Goal: Information Seeking & Learning: Find specific fact

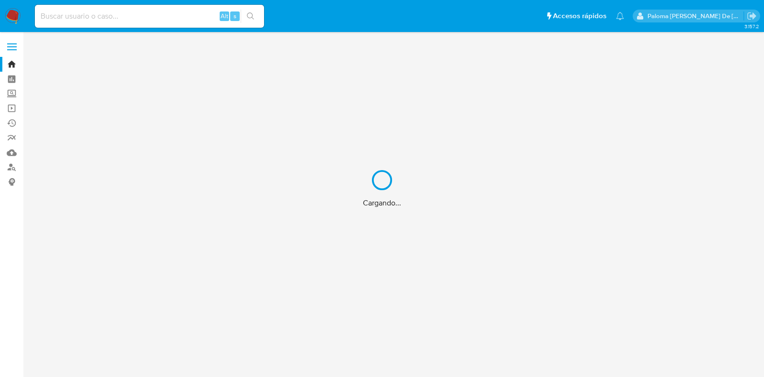
drag, startPoint x: 143, startPoint y: 15, endPoint x: 145, endPoint y: 21, distance: 6.4
click at [145, 17] on div "Cargando..." at bounding box center [382, 188] width 764 height 377
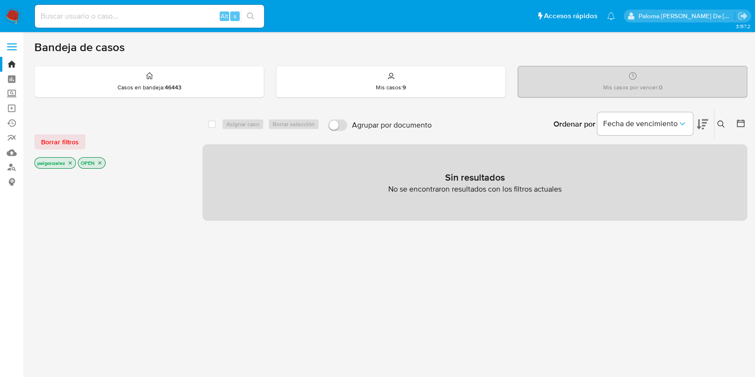
click at [118, 13] on input at bounding box center [149, 16] width 229 height 12
paste input "607349432"
type input "607349432"
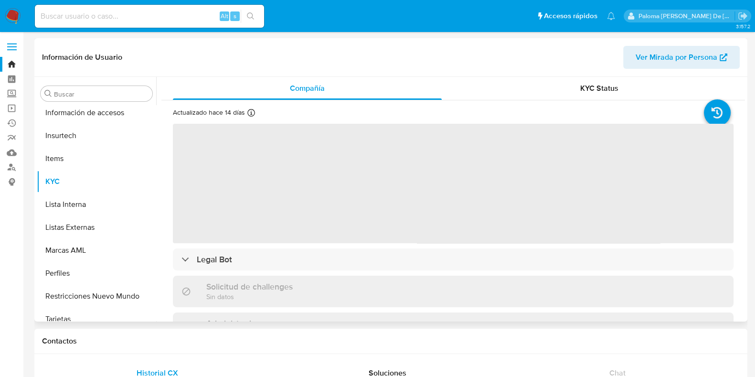
scroll to position [403, 0]
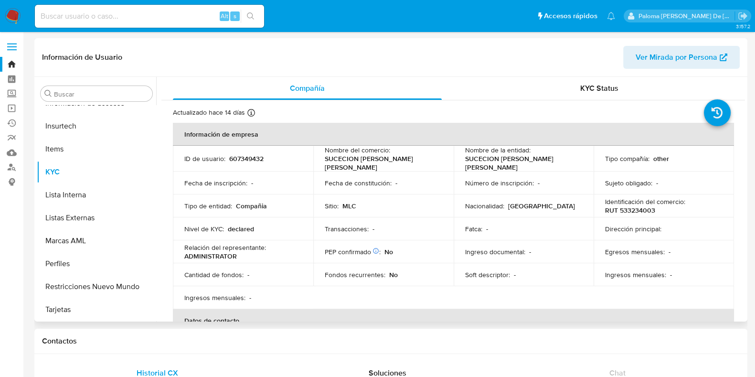
select select "10"
drag, startPoint x: 666, startPoint y: 214, endPoint x: 594, endPoint y: 211, distance: 72.2
click at [594, 211] on td "Identificación del comercio : RUT 533234003" at bounding box center [664, 205] width 140 height 23
copy p "RUT 533234003"
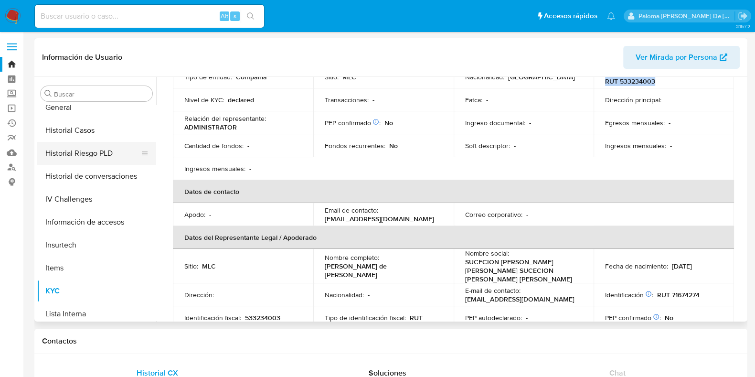
scroll to position [105, 0]
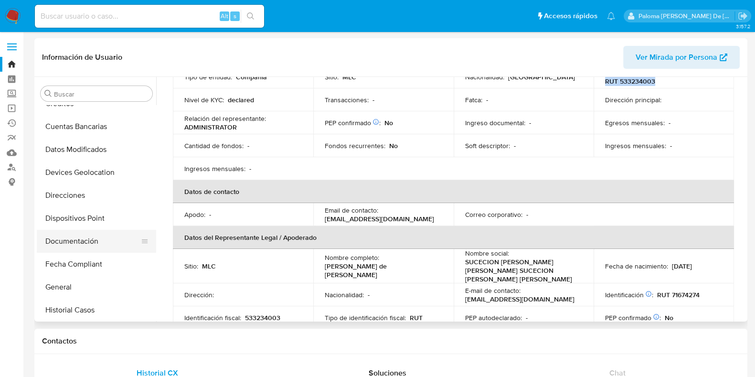
click at [86, 238] on button "Documentación" at bounding box center [93, 241] width 112 height 23
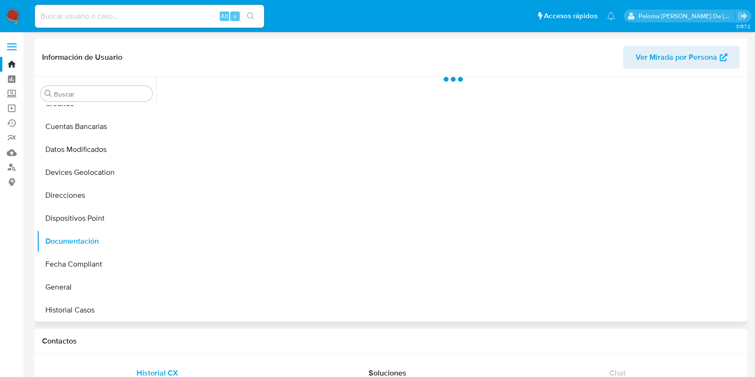
scroll to position [0, 0]
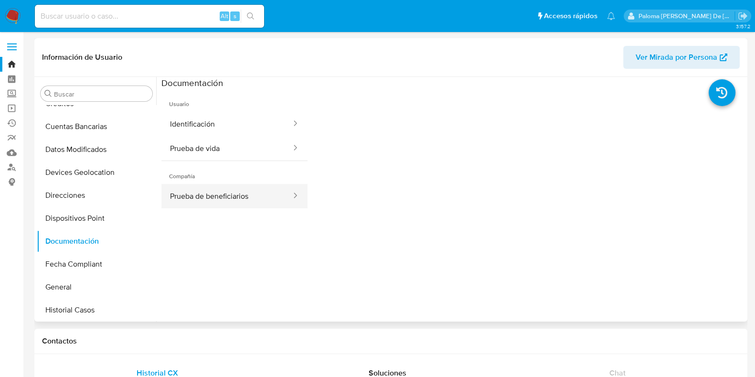
click at [205, 194] on button "Prueba de beneficiarios" at bounding box center [226, 196] width 131 height 24
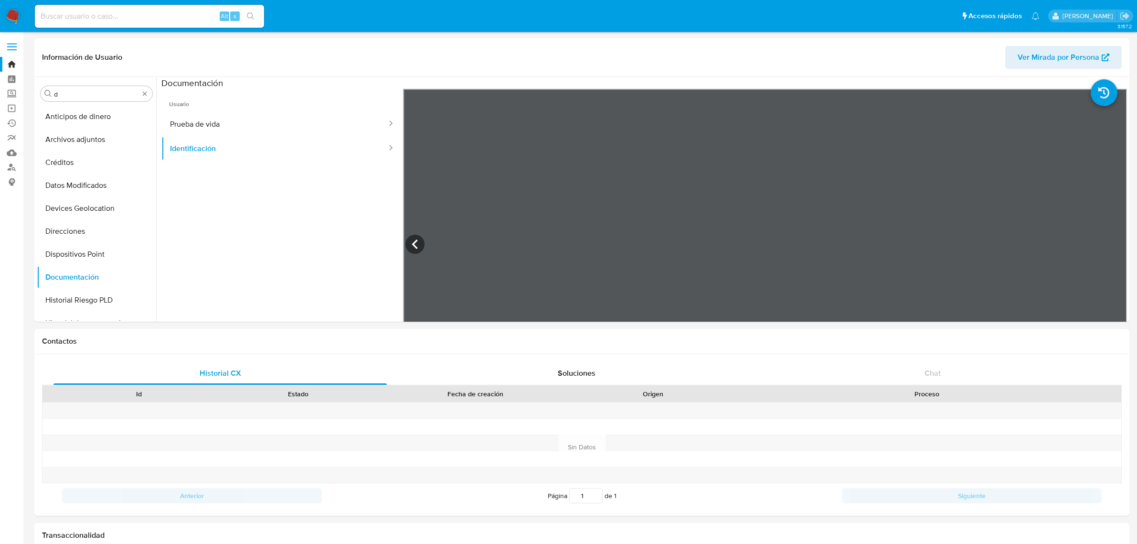
select select "10"
drag, startPoint x: 61, startPoint y: 92, endPoint x: -1, endPoint y: 91, distance: 61.6
type input "k"
click at [77, 139] on button "KYC" at bounding box center [93, 139] width 112 height 23
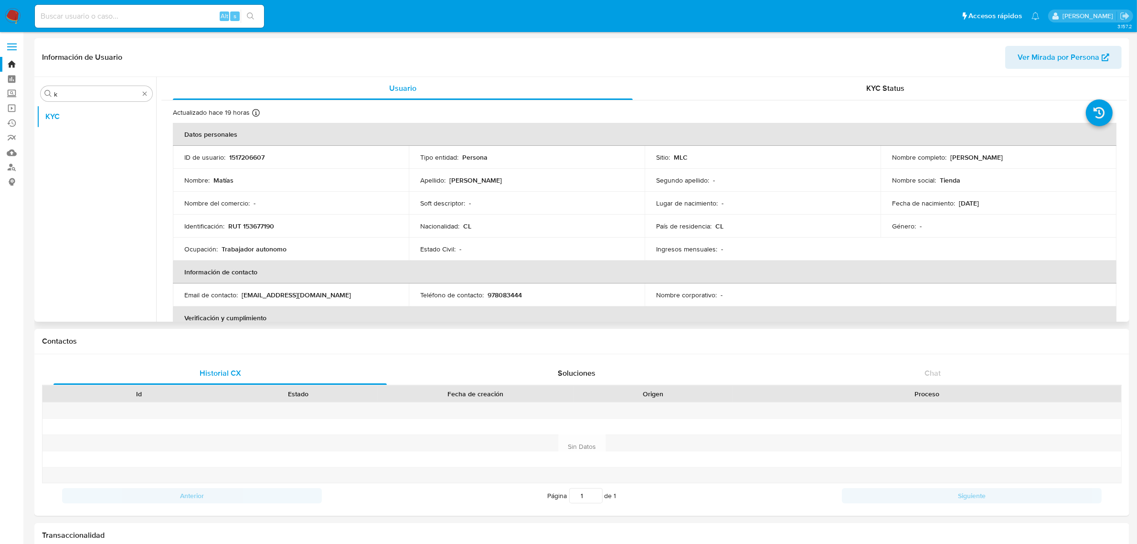
drag, startPoint x: 354, startPoint y: 295, endPoint x: 241, endPoint y: 296, distance: 112.7
click at [241, 296] on div "Email de contacto : tienda.oficial.point.chile@gmail.com" at bounding box center [290, 294] width 213 height 9
copy p "tienda.oficial.point.chile@gmail.com"
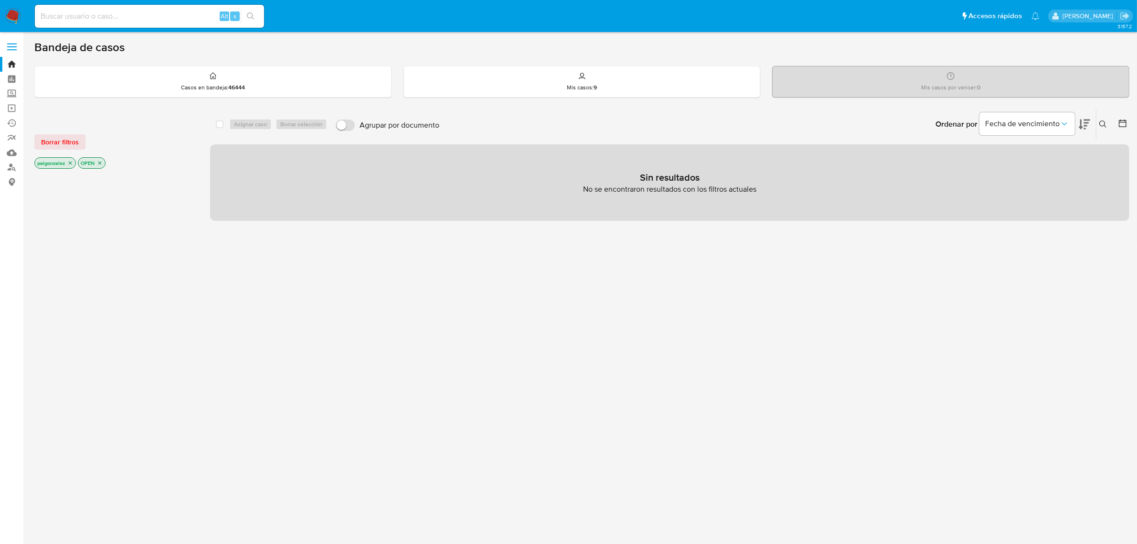
click at [69, 163] on icon "close-filter" at bounding box center [70, 163] width 6 height 6
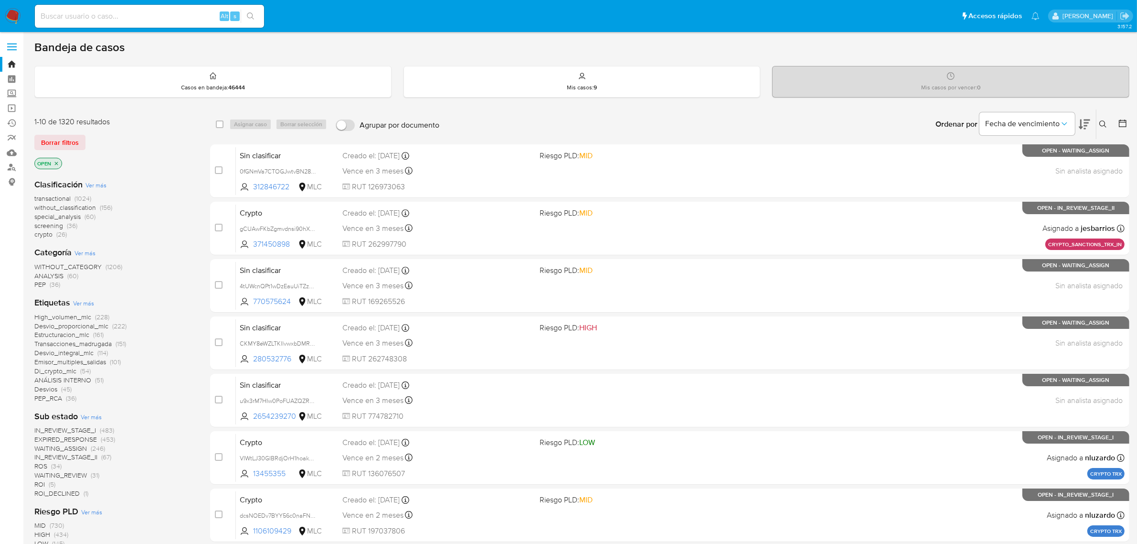
click at [57, 165] on icon "close-filter" at bounding box center [56, 163] width 6 height 6
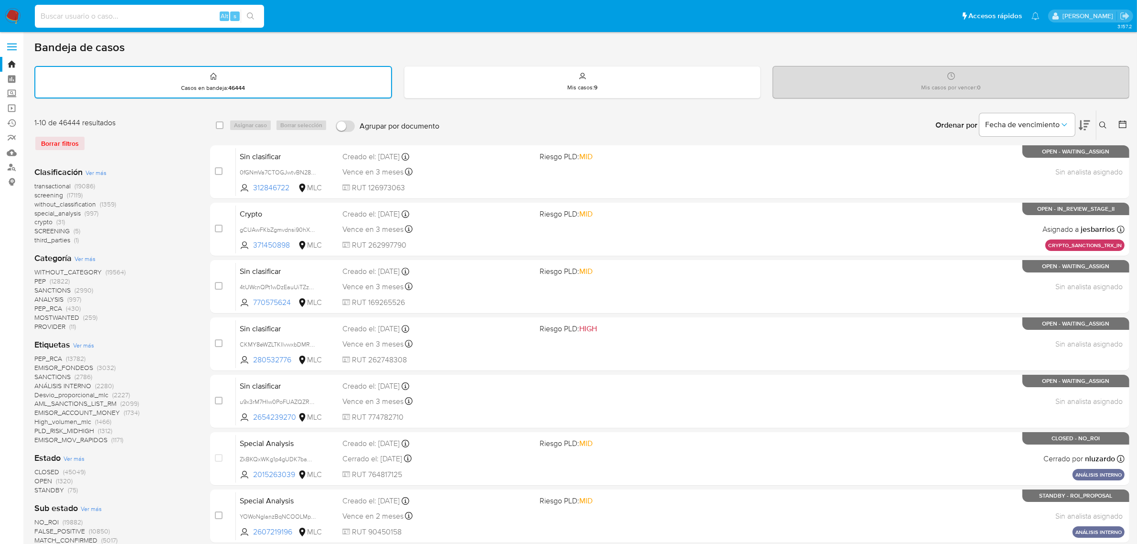
click at [151, 17] on input at bounding box center [149, 16] width 229 height 12
paste input "mariajesus.ugarte@mercadolibre.cl"
drag, startPoint x: 177, startPoint y: 14, endPoint x: -197, endPoint y: 13, distance: 374.5
click at [0, 13] on html "Pausado Ver notificaciones mariajesus.ugarte@mercadolibre.cl Alt s Accesos rápi…" at bounding box center [568, 470] width 1137 height 941
paste input "1517206607"
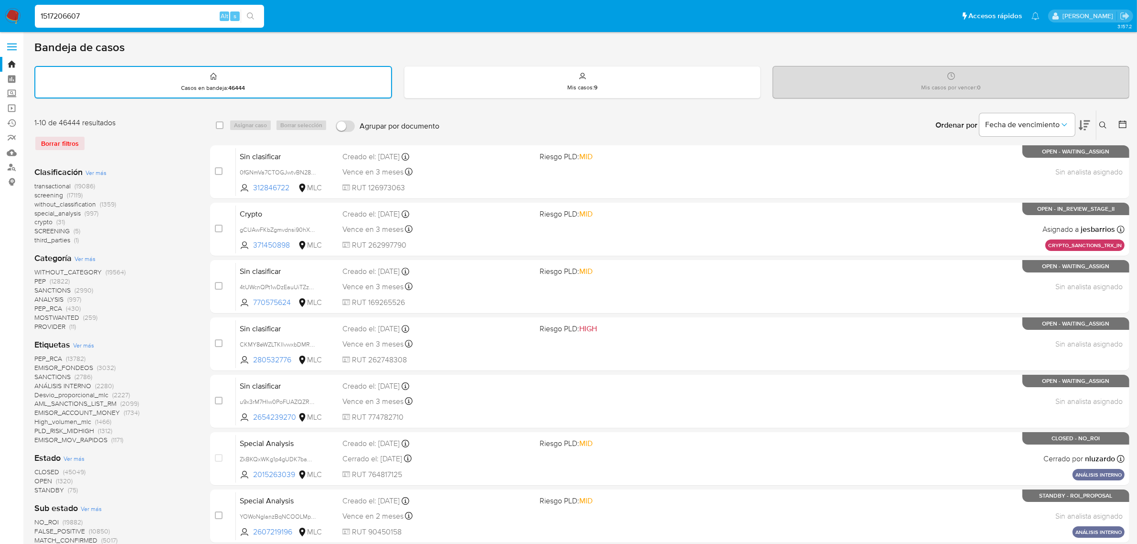
type input "1517206607"
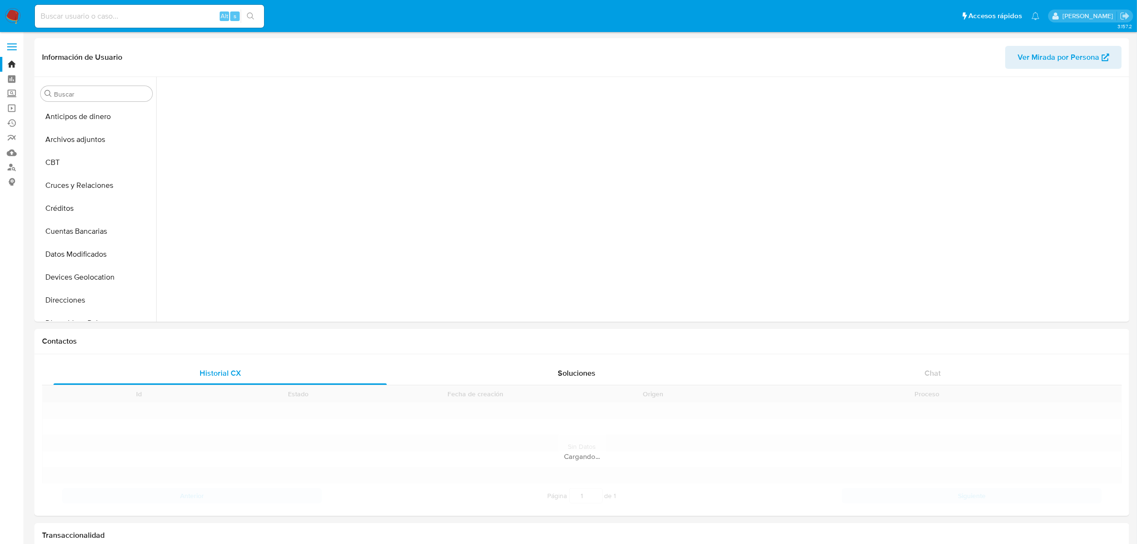
scroll to position [403, 0]
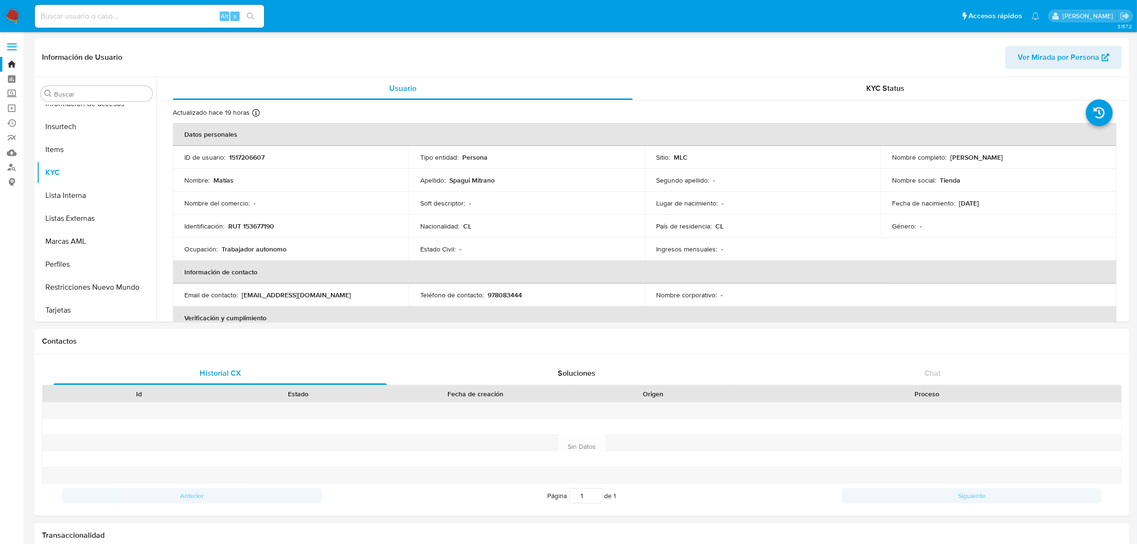
select select "10"
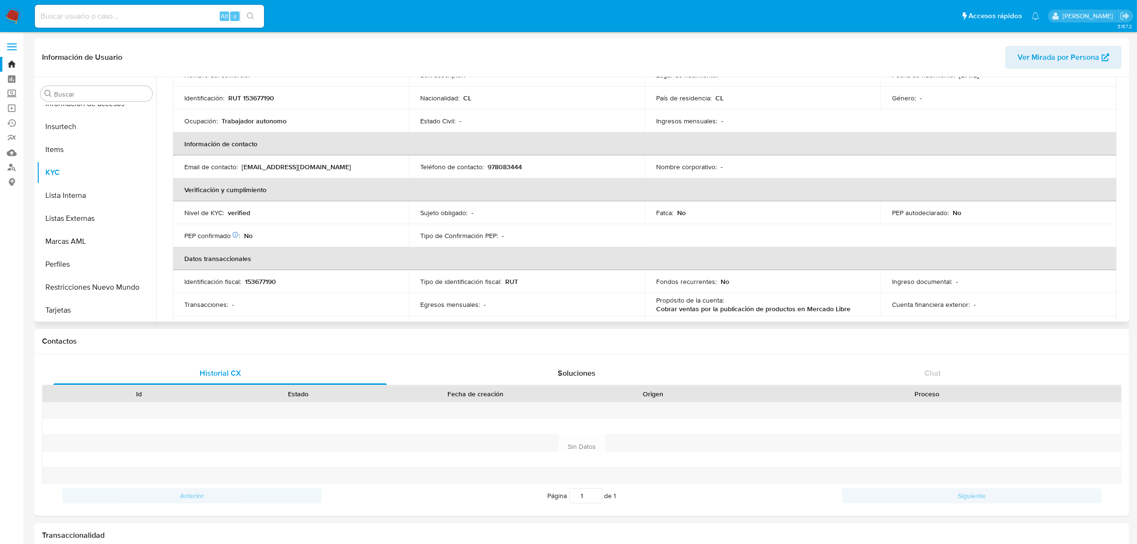
scroll to position [108, 0]
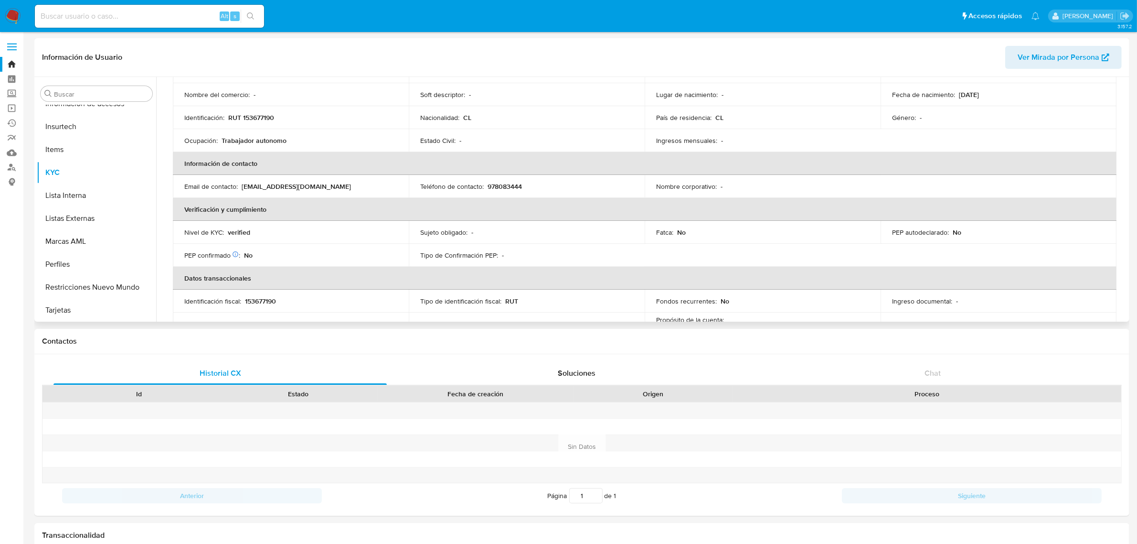
drag, startPoint x: 358, startPoint y: 188, endPoint x: 240, endPoint y: 188, distance: 118.5
click at [240, 188] on div "Email de contacto : tienda.oficial.point.chile@gmail.com" at bounding box center [290, 186] width 213 height 9
copy div "tienda.oficial.point.chile@gmail.com"
drag, startPoint x: 526, startPoint y: 189, endPoint x: 485, endPoint y: 185, distance: 40.7
click at [485, 185] on div "Teléfono de contacto : 978083444" at bounding box center [526, 186] width 213 height 9
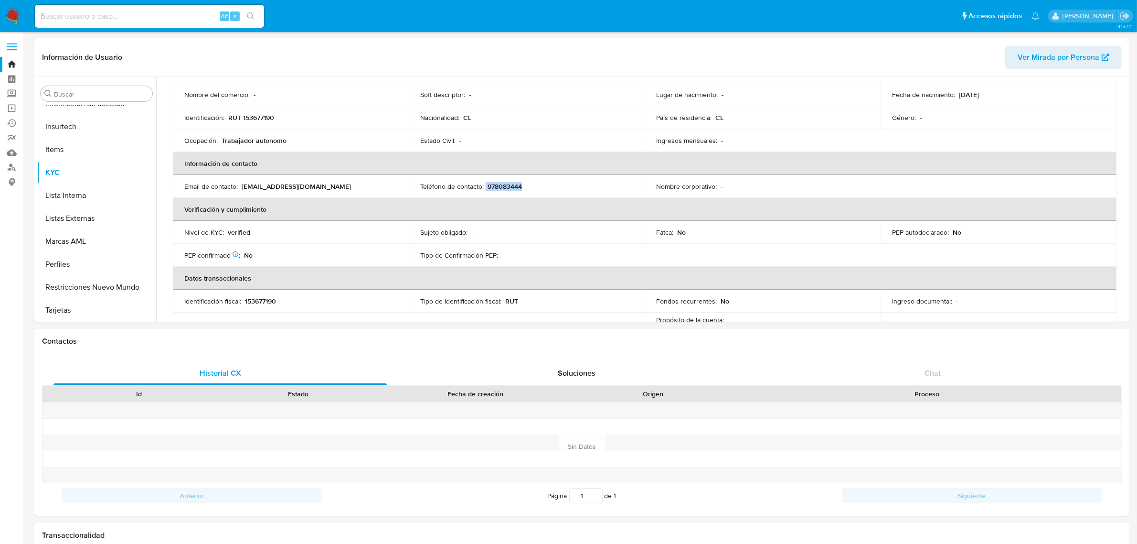
copy div "978083444"
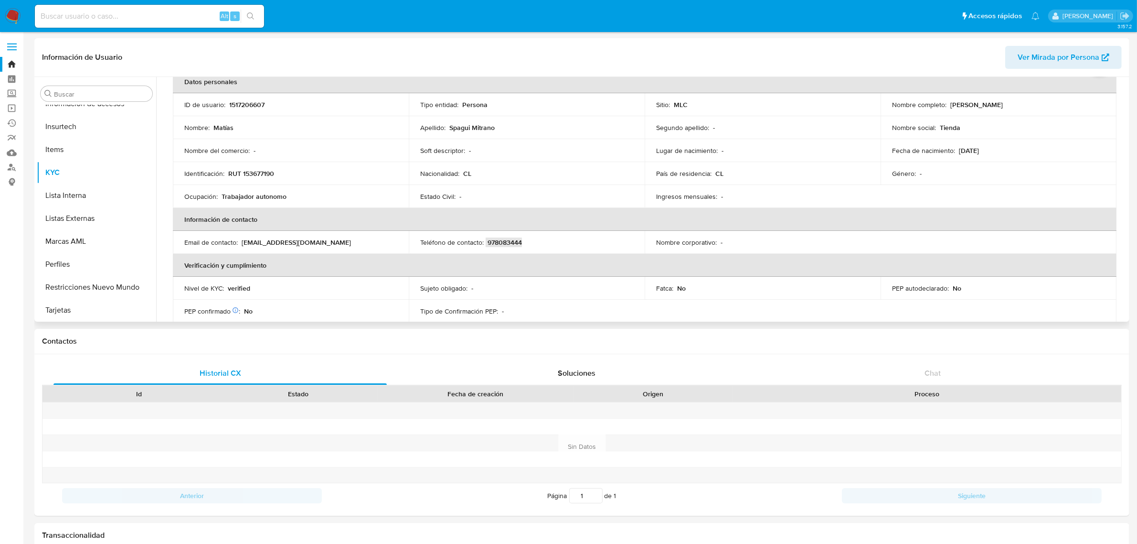
scroll to position [0, 0]
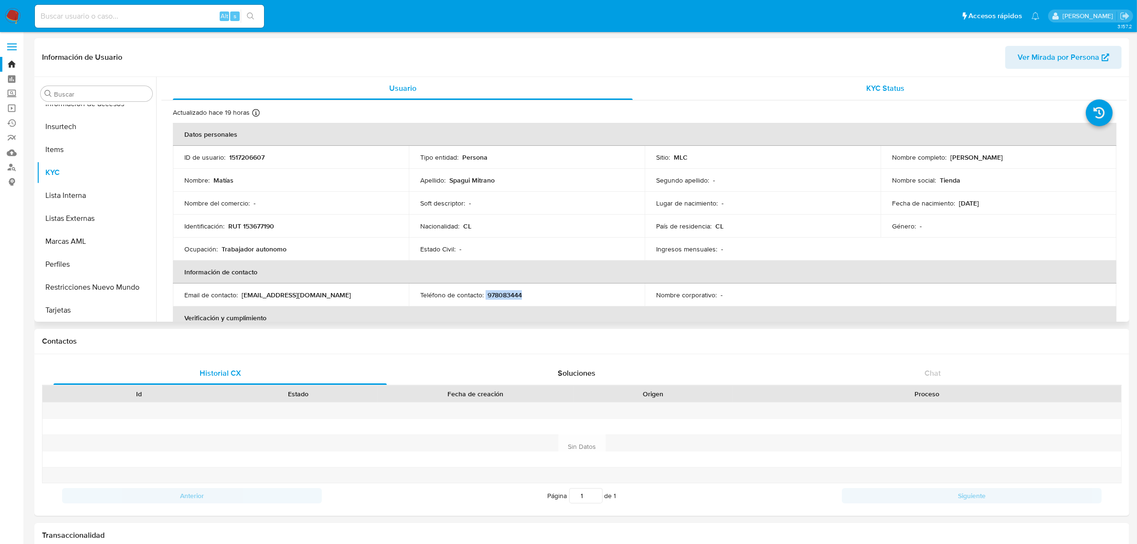
click at [890, 85] on span "KYC Status" at bounding box center [886, 88] width 38 height 11
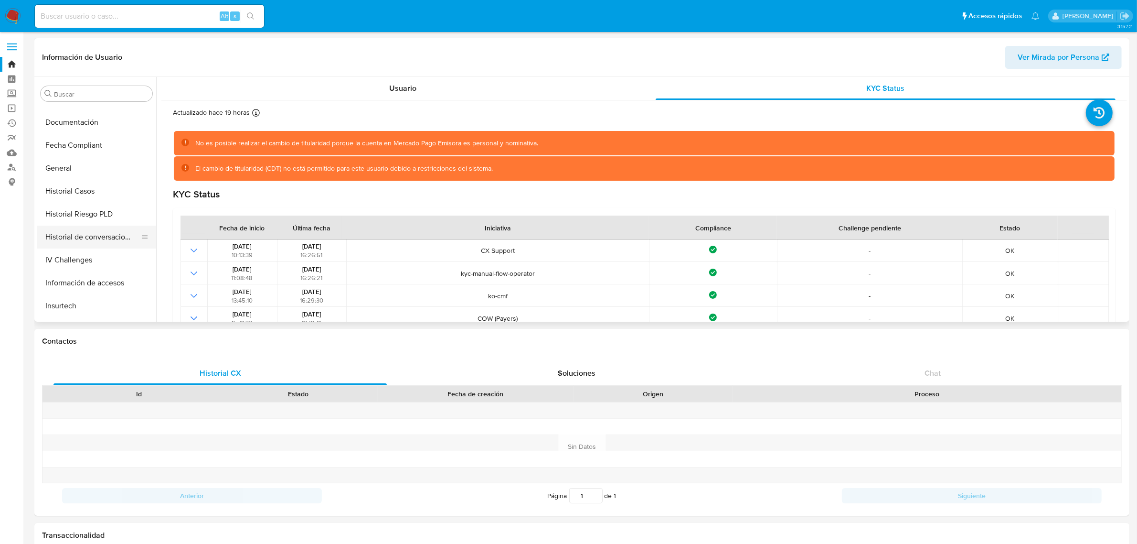
scroll to position [164, 0]
click at [79, 212] on button "Fecha Compliant" at bounding box center [93, 204] width 112 height 23
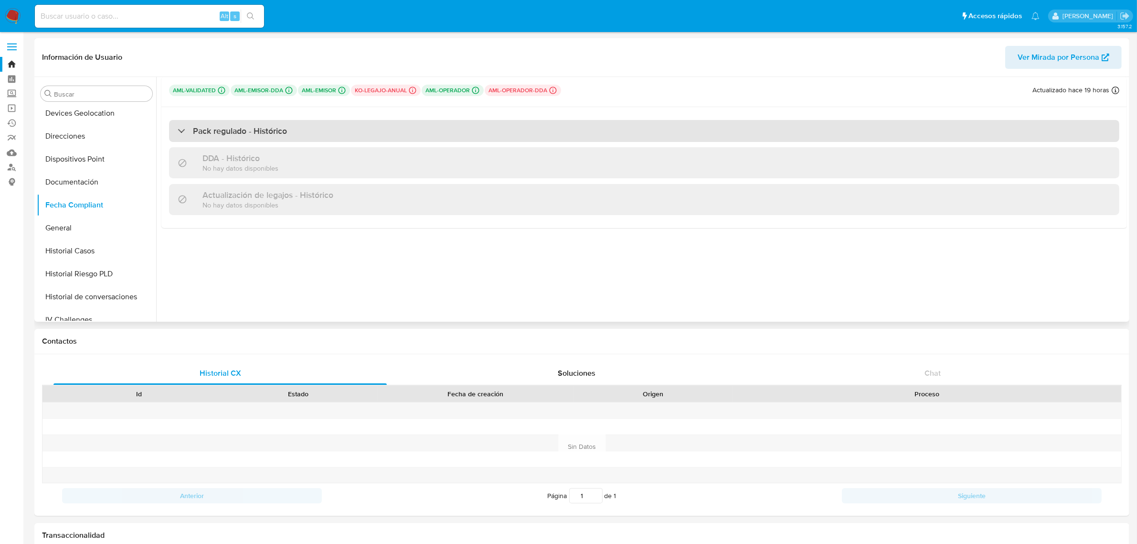
click at [254, 137] on div "Pack regulado - Histórico" at bounding box center [644, 131] width 951 height 22
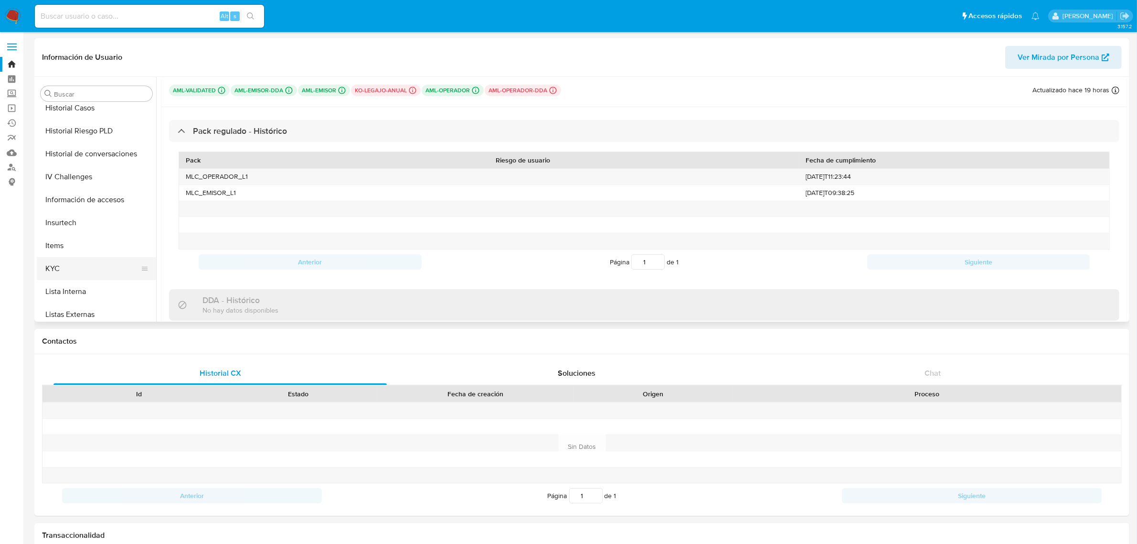
scroll to position [358, 0]
click at [63, 215] on button "KYC" at bounding box center [93, 216] width 112 height 23
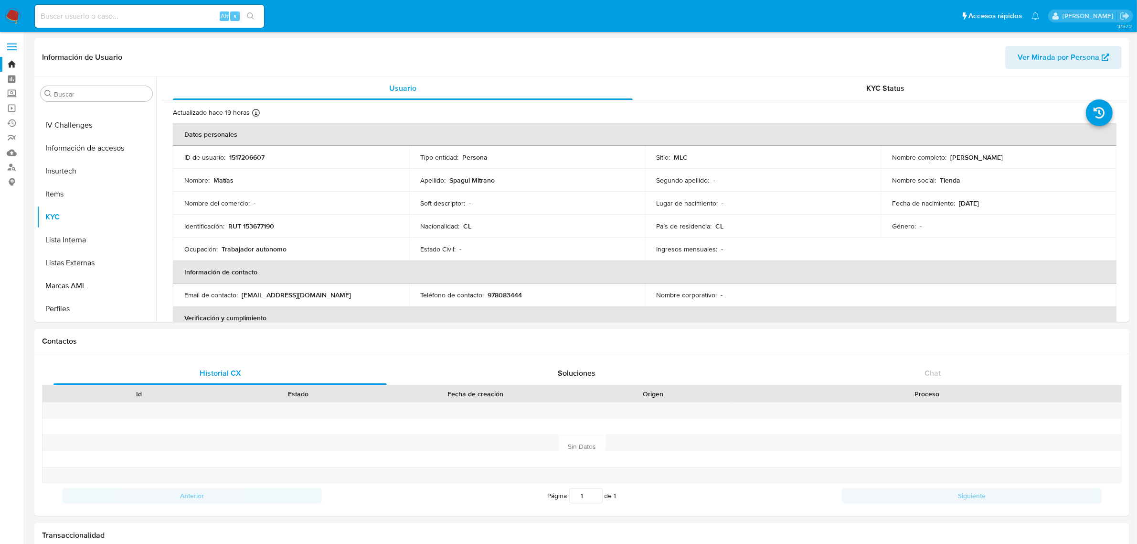
click at [159, 12] on input at bounding box center [149, 16] width 229 height 12
type input "1055721661"
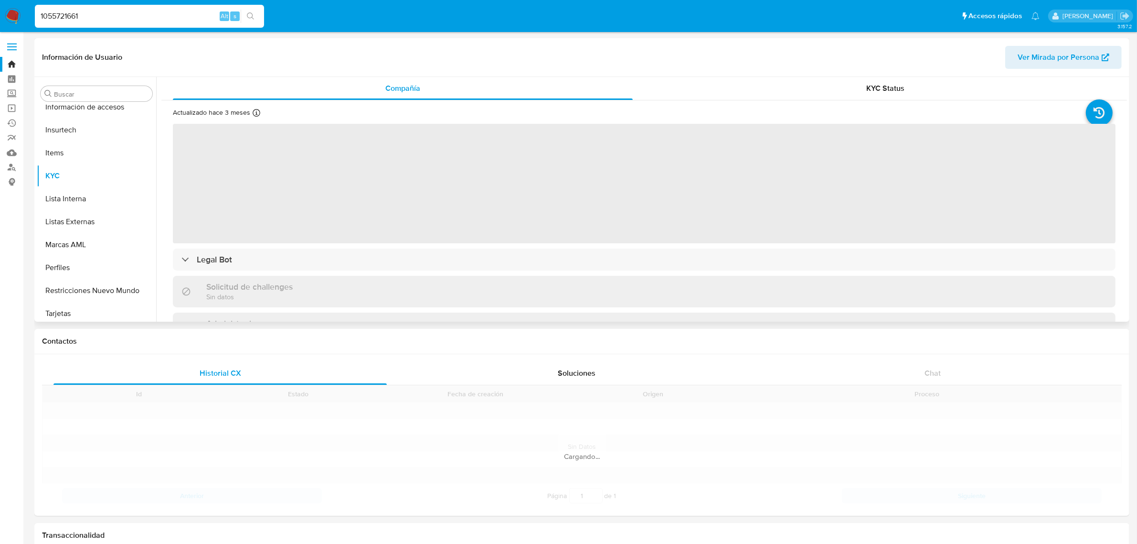
scroll to position [403, 0]
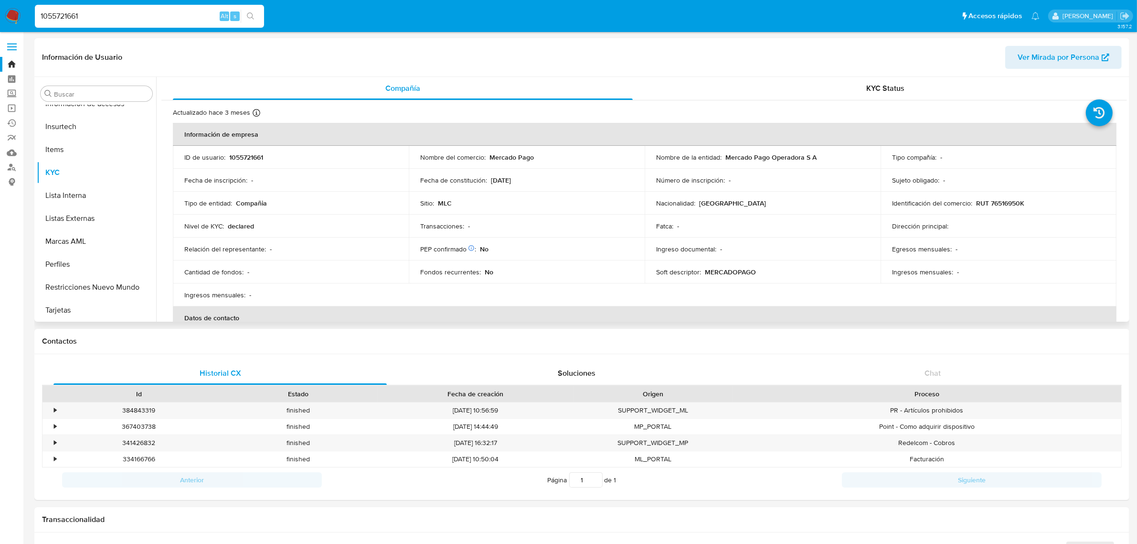
select select "10"
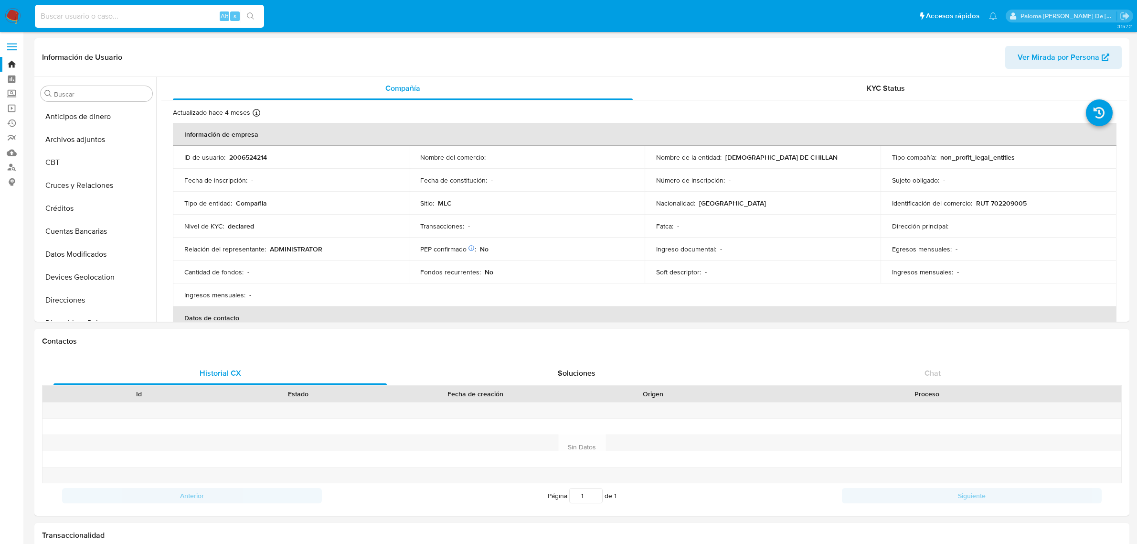
select select "10"
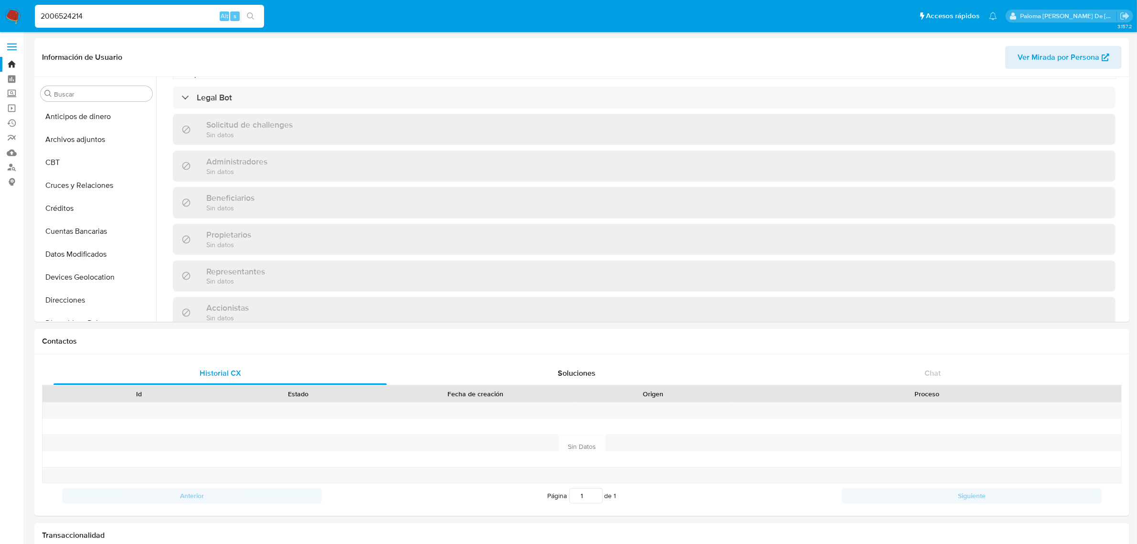
type input "2006524214"
click at [43, 13] on input "2006524214" at bounding box center [149, 16] width 229 height 12
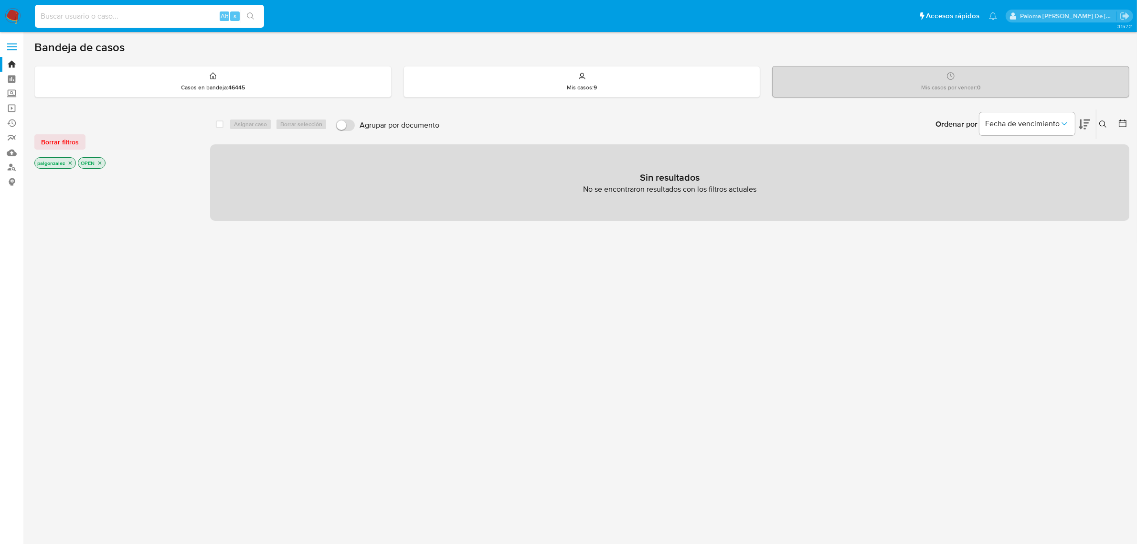
click at [131, 12] on input at bounding box center [149, 16] width 229 height 12
paste input "2006524214"
type input "2006524214"
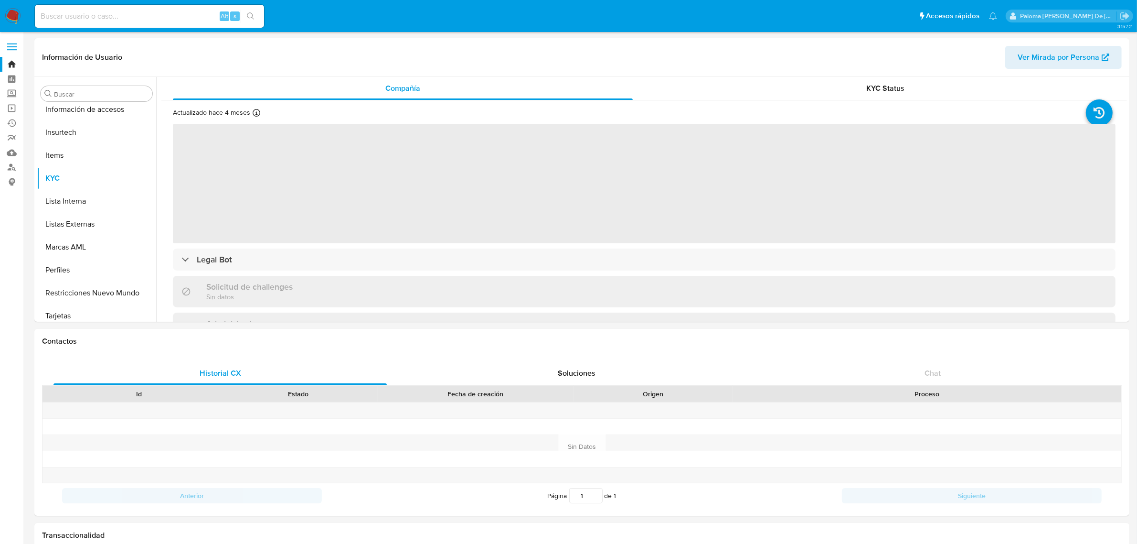
scroll to position [403, 0]
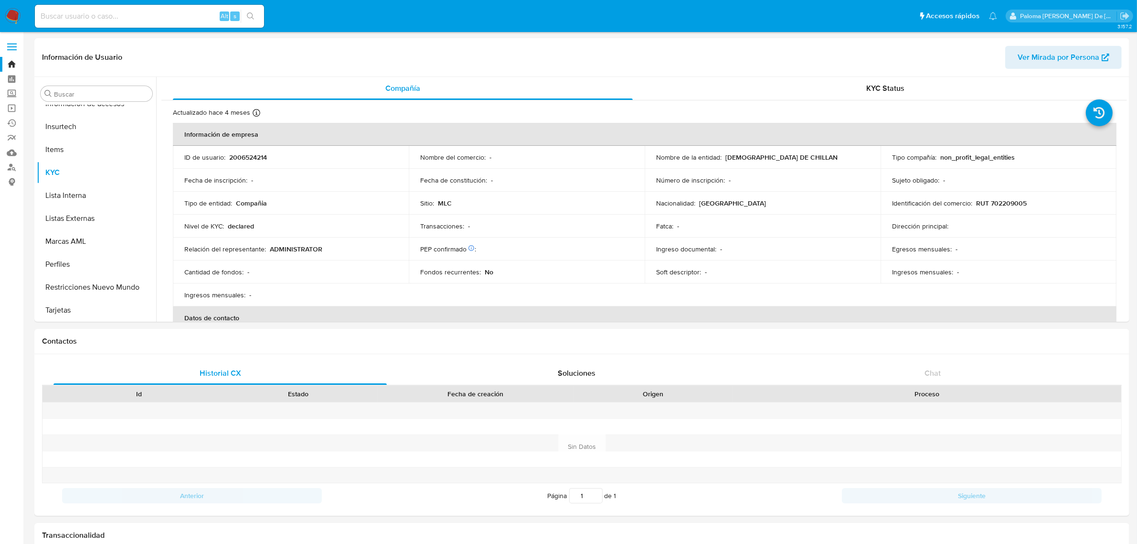
select select "10"
click at [893, 96] on div "KYC Status" at bounding box center [886, 88] width 460 height 23
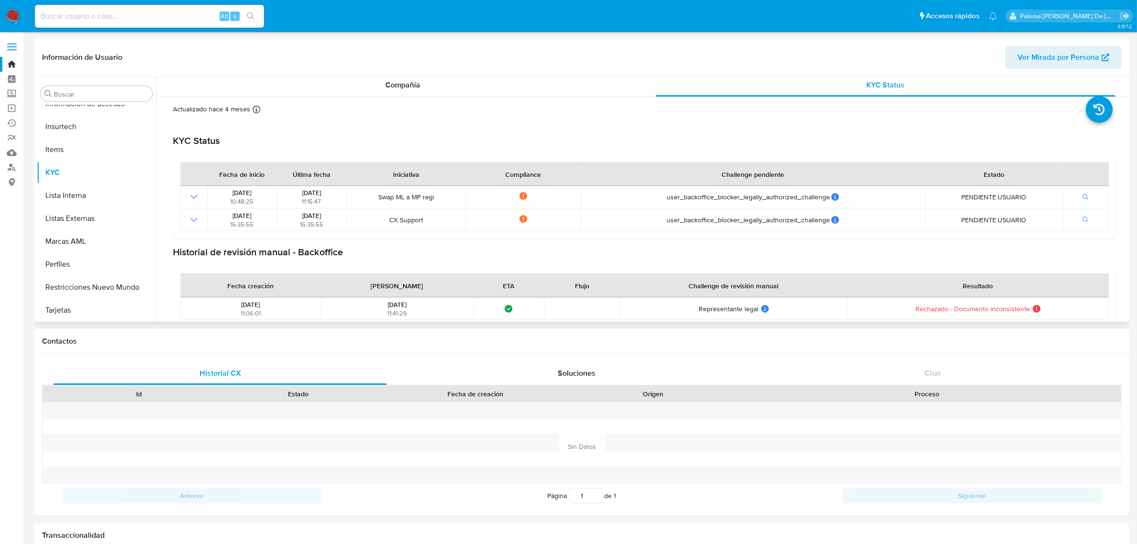
scroll to position [0, 0]
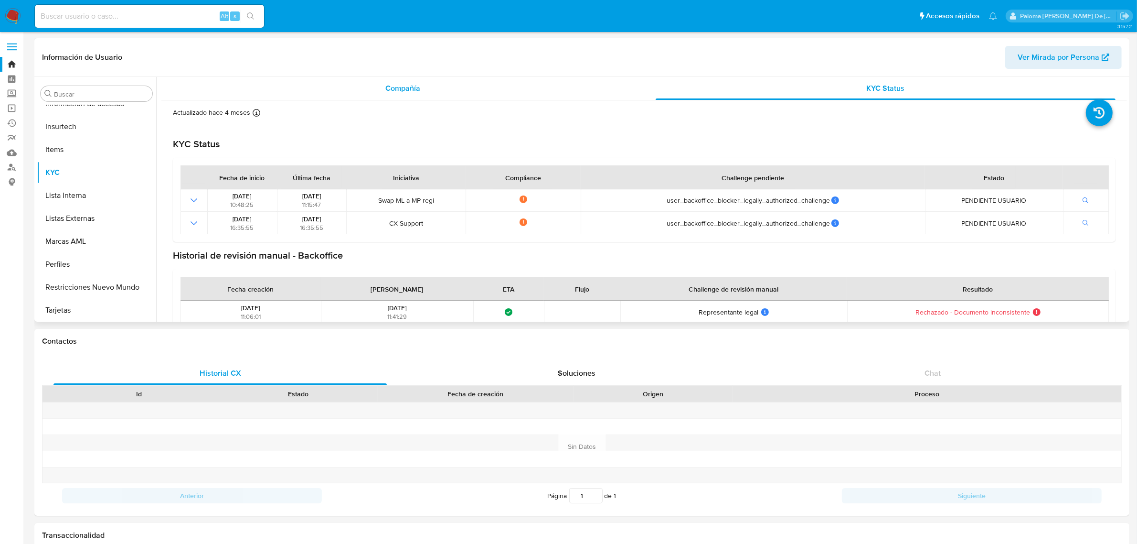
click at [389, 80] on div "Compañía" at bounding box center [403, 88] width 460 height 23
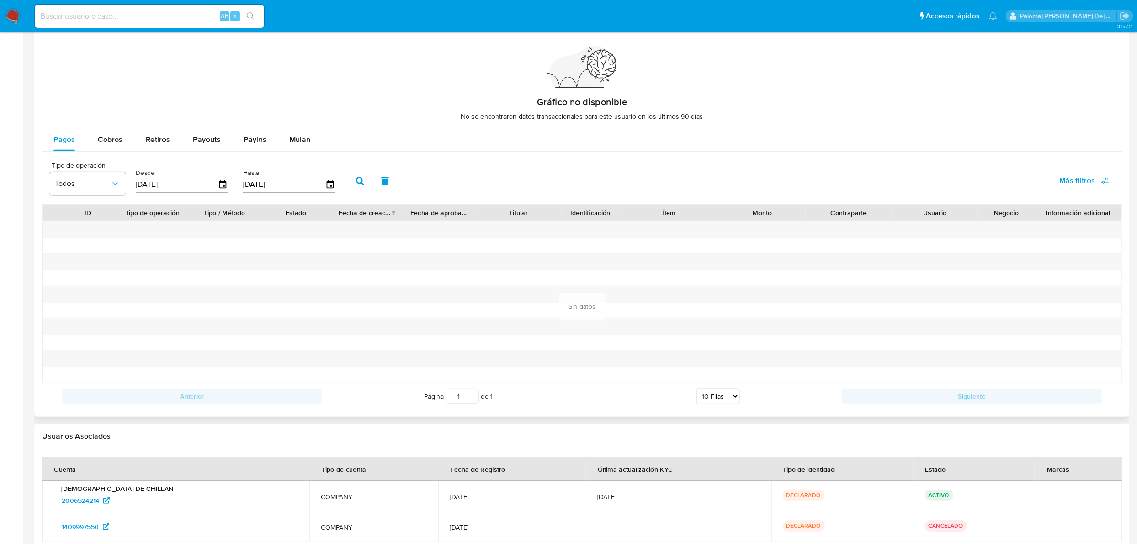
scroll to position [712, 0]
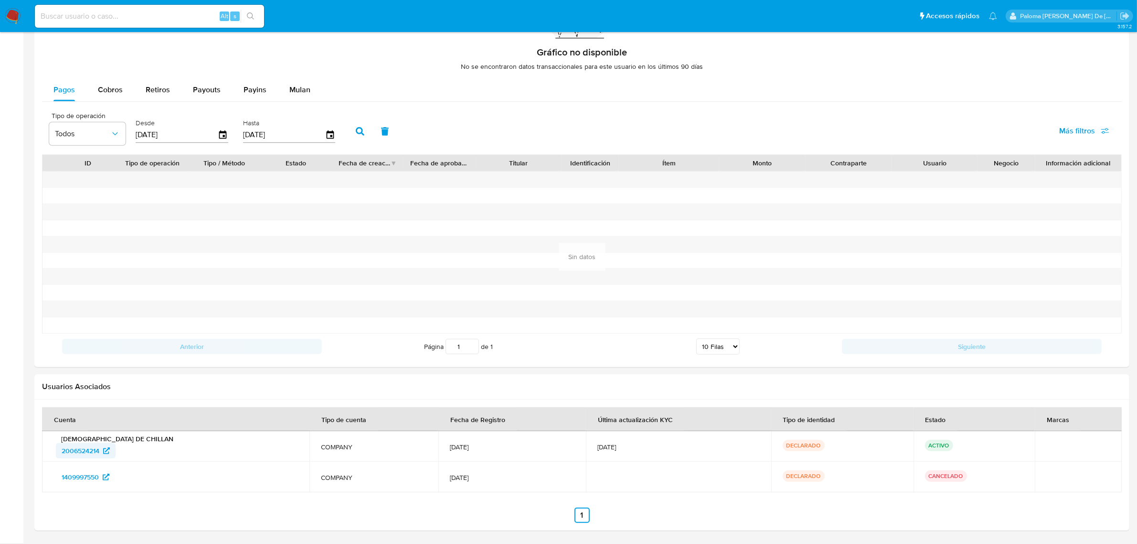
click at [86, 453] on span "2006524214" at bounding box center [81, 450] width 38 height 15
click at [8, 9] on img at bounding box center [13, 16] width 16 height 16
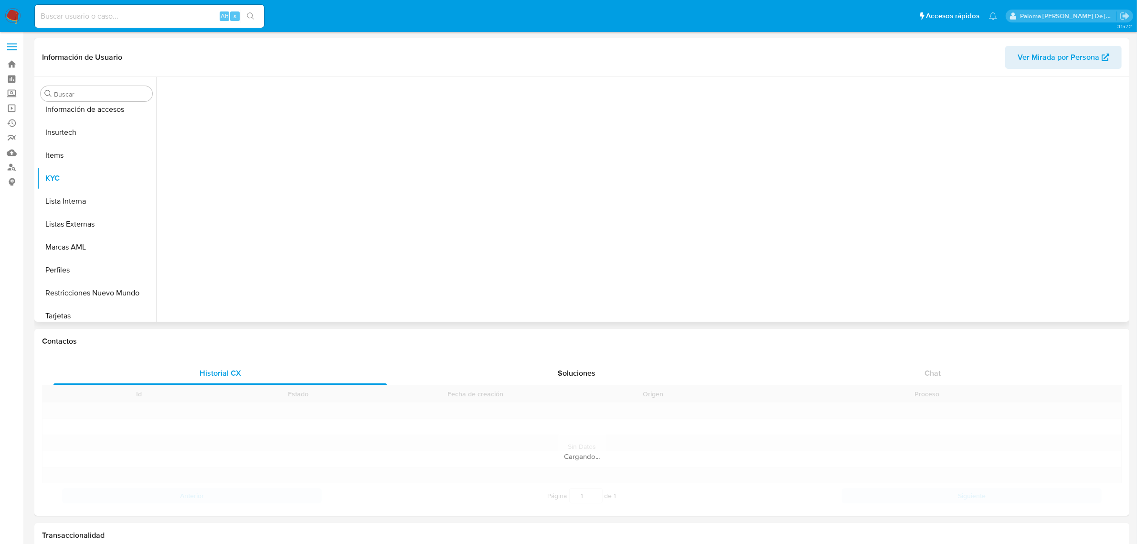
scroll to position [403, 0]
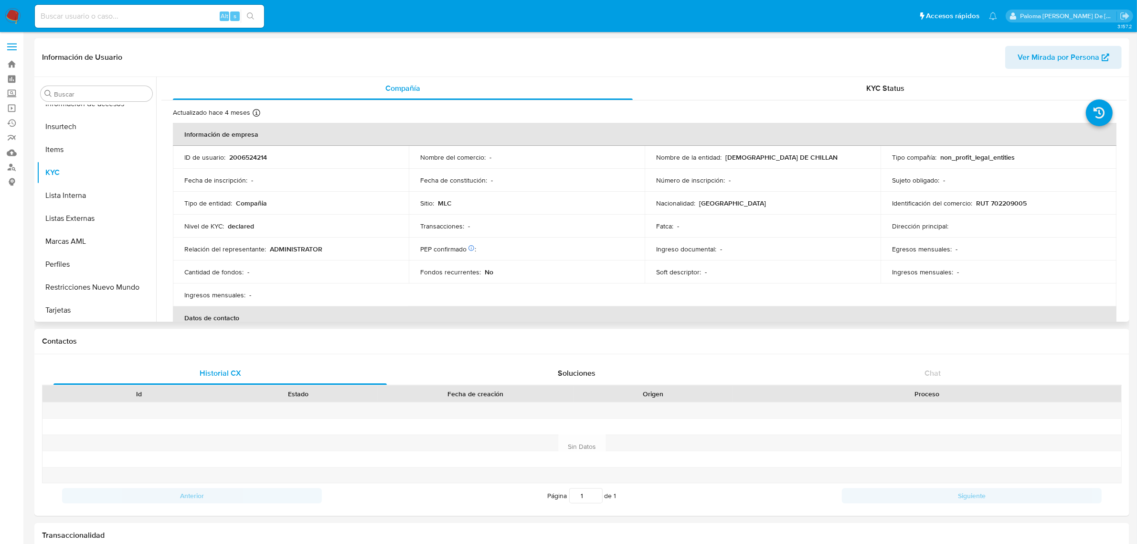
select select "10"
click at [897, 91] on span "KYC Status" at bounding box center [886, 88] width 38 height 11
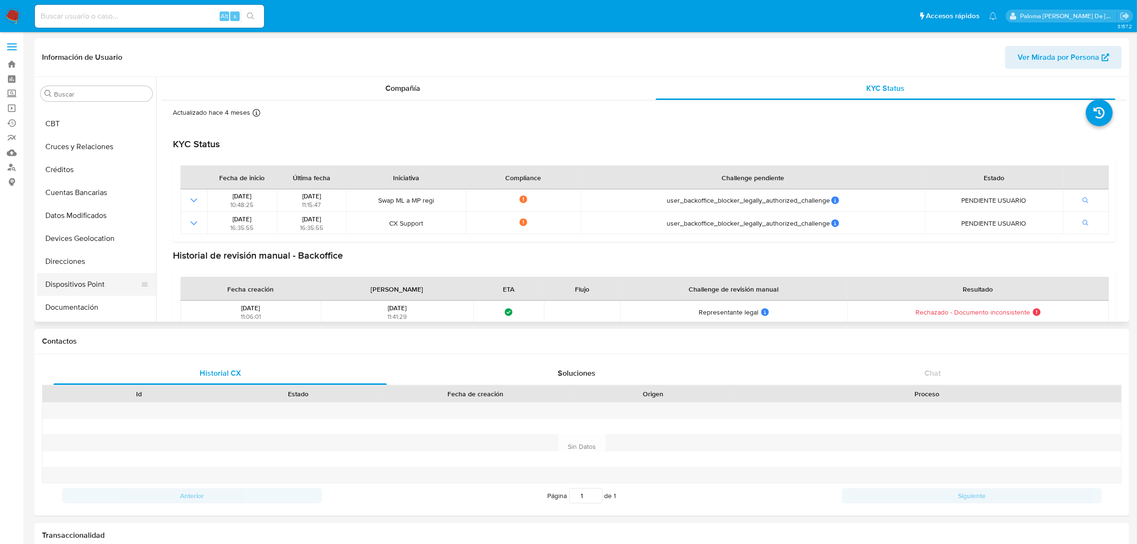
scroll to position [60, 0]
click at [80, 288] on button "Documentación" at bounding box center [93, 286] width 112 height 23
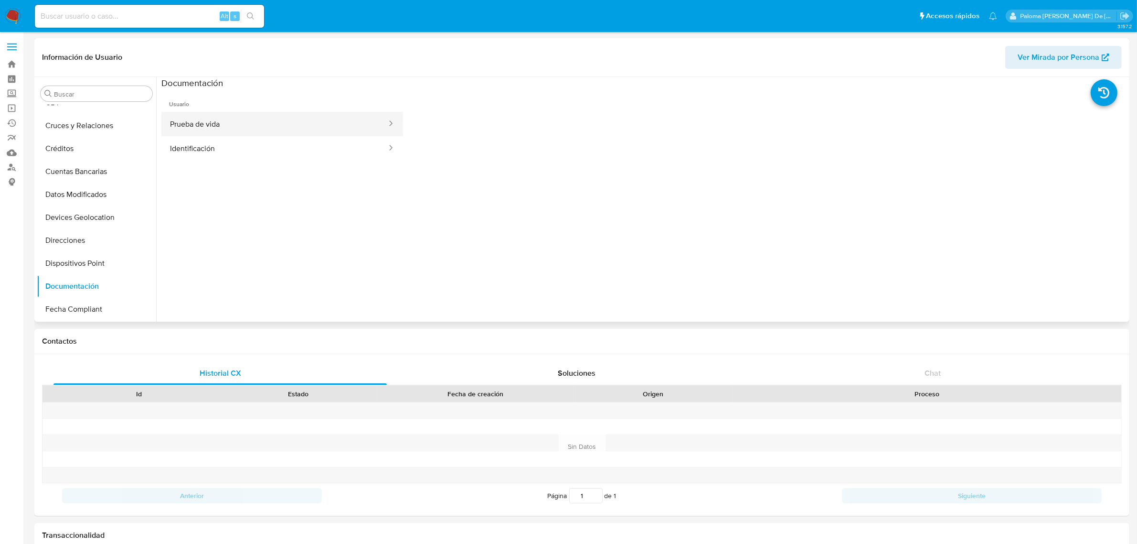
click at [272, 116] on button "Prueba de vida" at bounding box center [274, 124] width 226 height 24
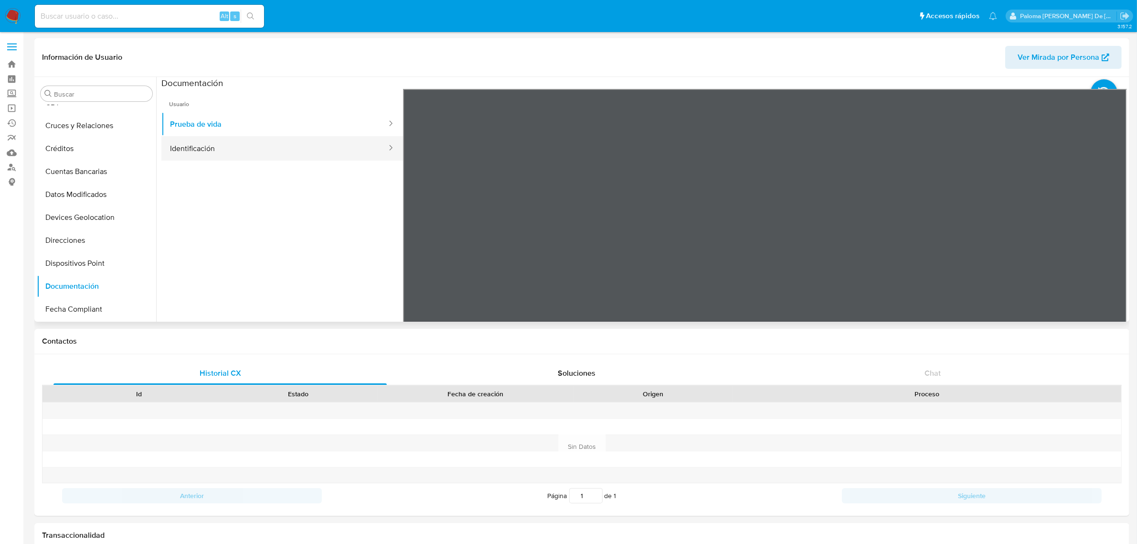
click at [245, 146] on button "Identificación" at bounding box center [274, 148] width 226 height 24
drag, startPoint x: 249, startPoint y: 174, endPoint x: 258, endPoint y: 252, distance: 77.9
click at [259, 252] on ul "Usuario Prueba de vida Identificación" at bounding box center [282, 226] width 242 height 275
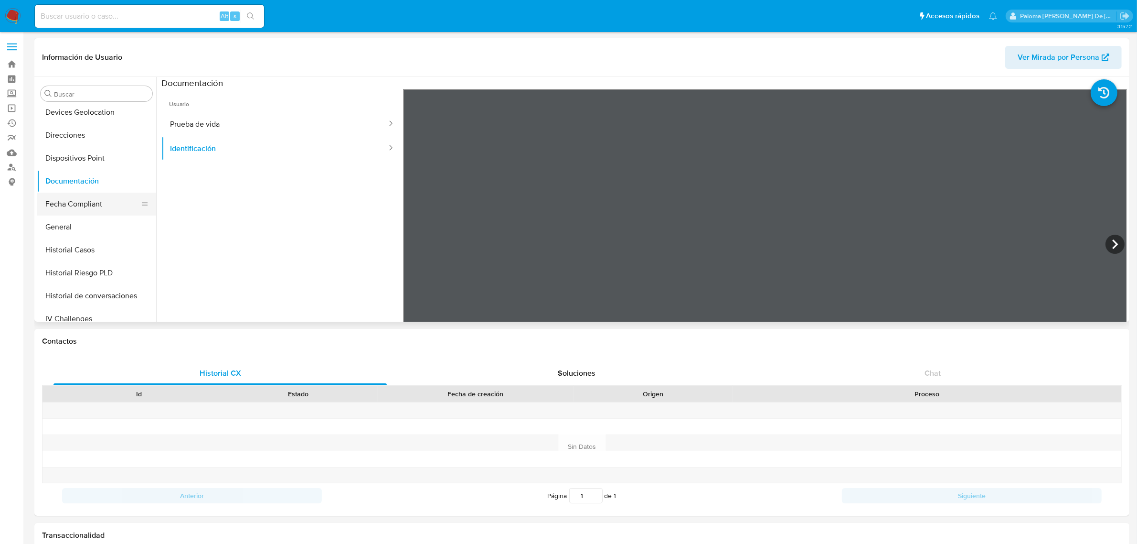
scroll to position [239, 0]
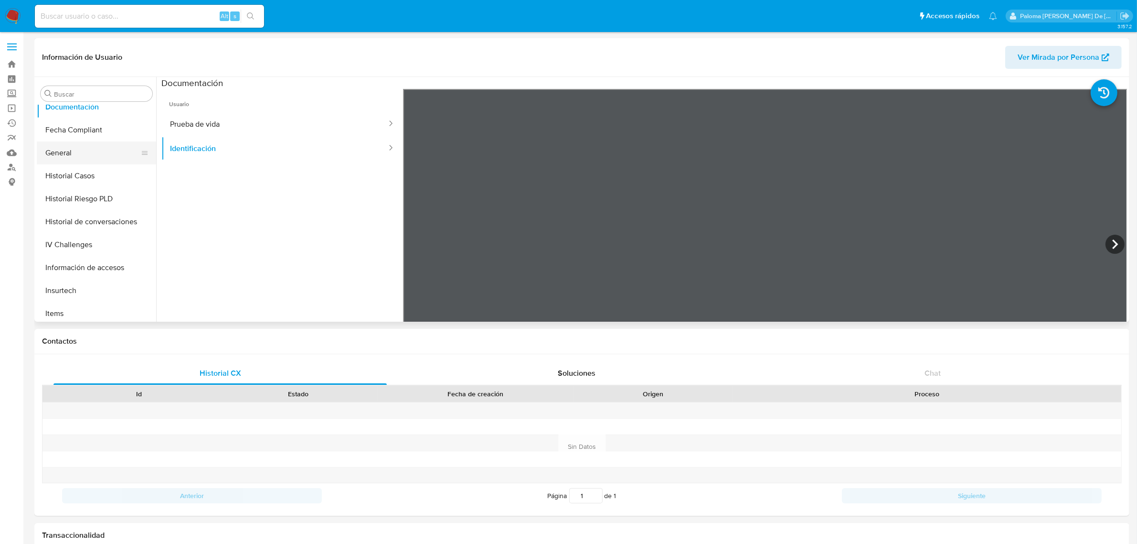
click at [67, 147] on button "General" at bounding box center [93, 152] width 112 height 23
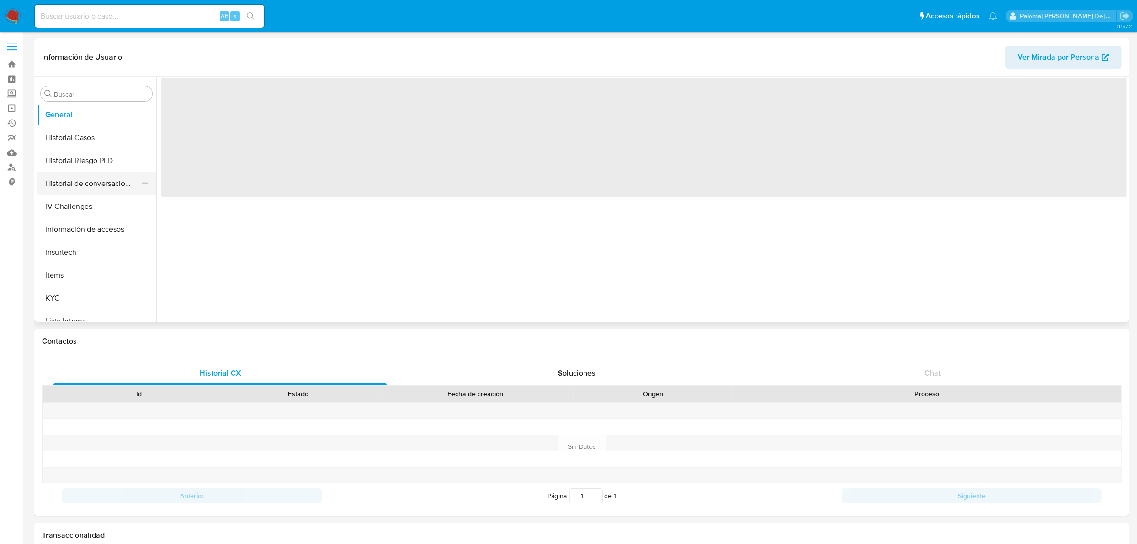
scroll to position [299, 0]
click at [61, 278] on button "KYC" at bounding box center [93, 276] width 112 height 23
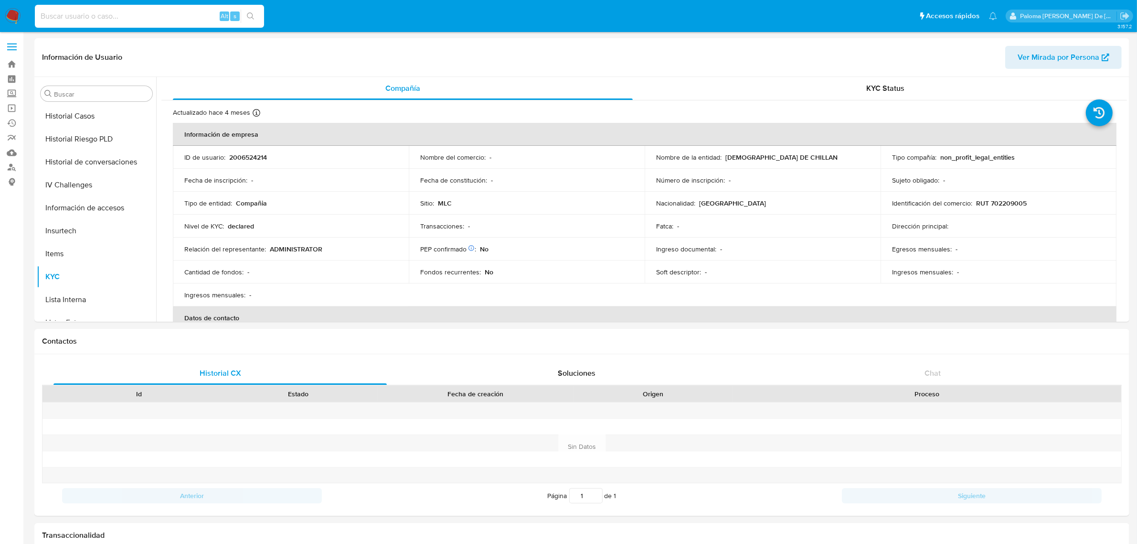
click at [192, 13] on input at bounding box center [149, 16] width 229 height 12
paste input "232803789."
type input "232803789"
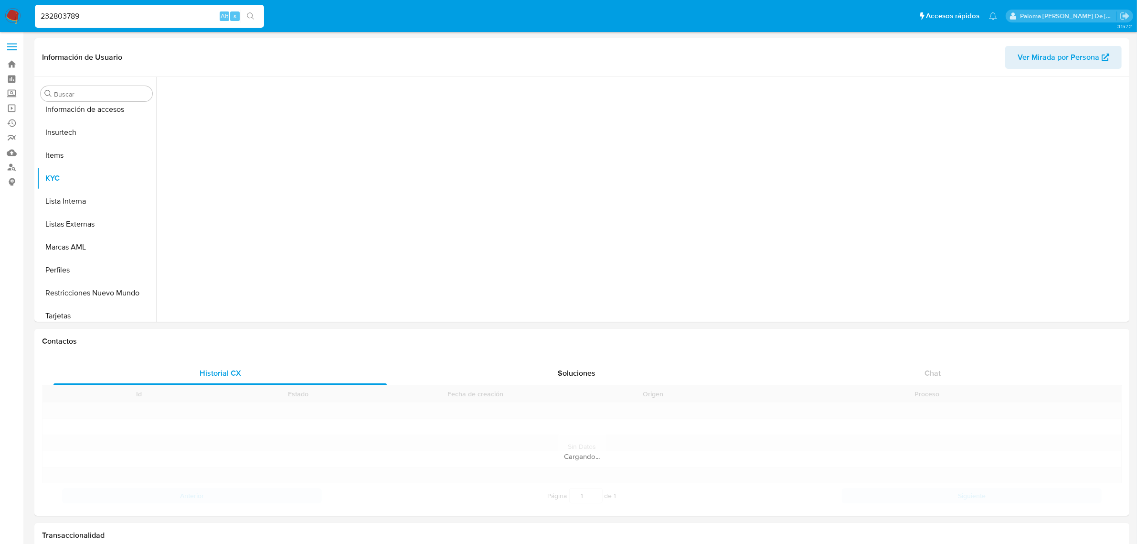
scroll to position [403, 0]
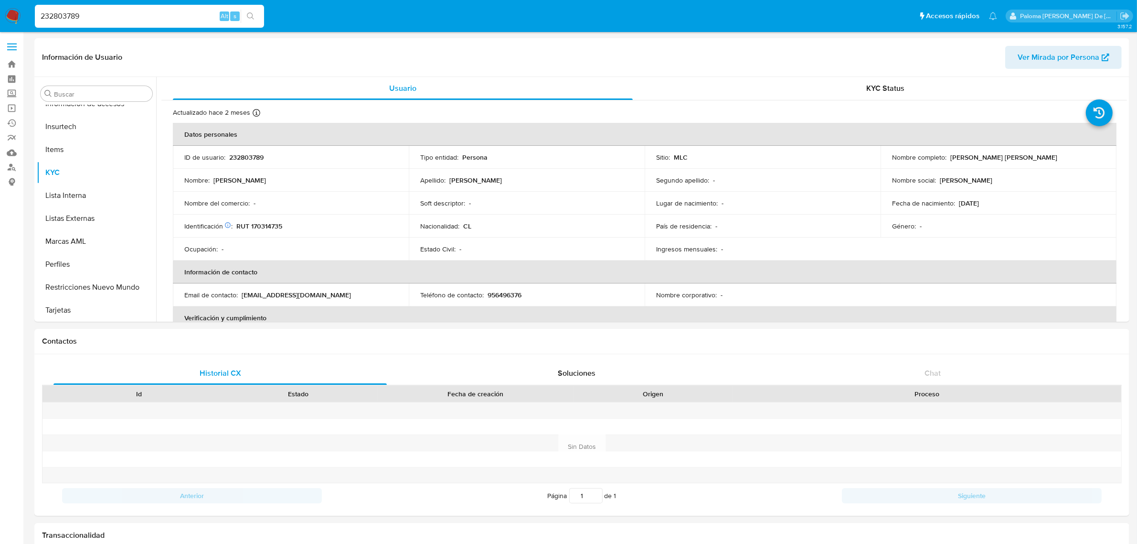
select select "10"
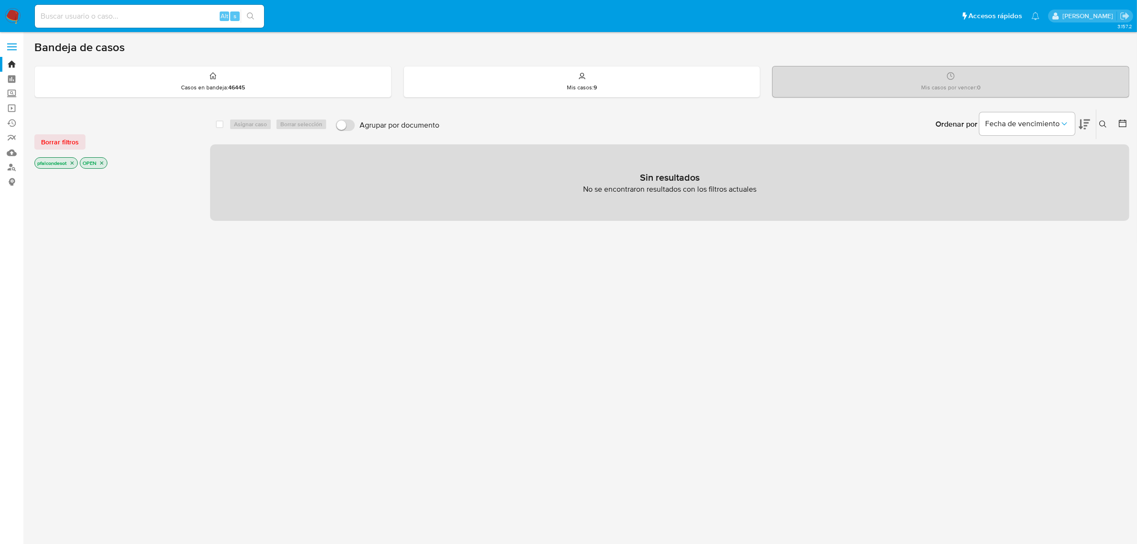
click at [105, 161] on icon "close-filter" at bounding box center [102, 163] width 6 height 6
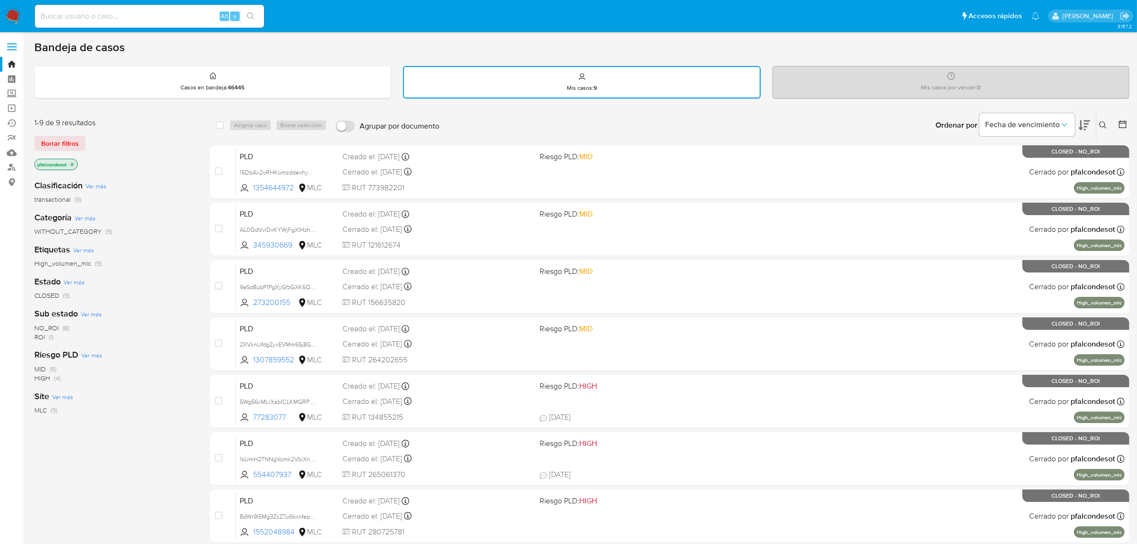
click at [73, 163] on icon "close-filter" at bounding box center [72, 163] width 3 height 3
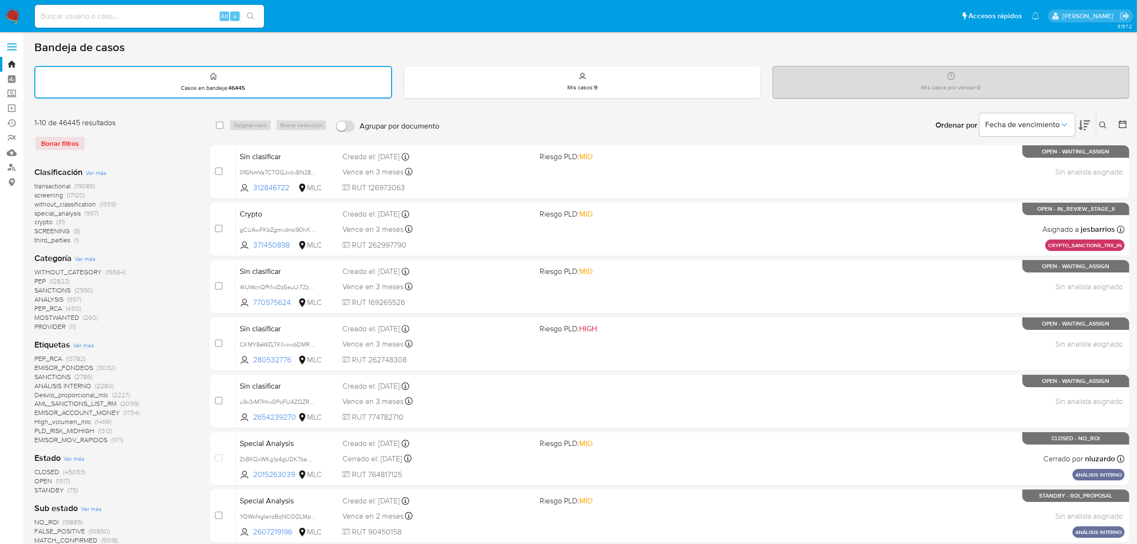
click at [204, 92] on div "Casos en bandeja : 46445" at bounding box center [213, 82] width 356 height 31
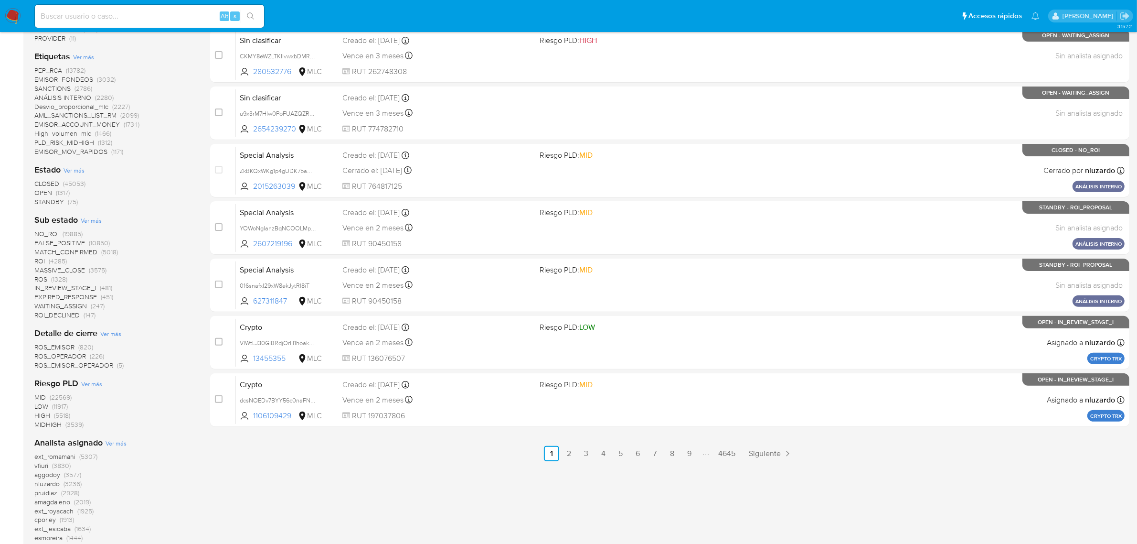
scroll to position [395, 0]
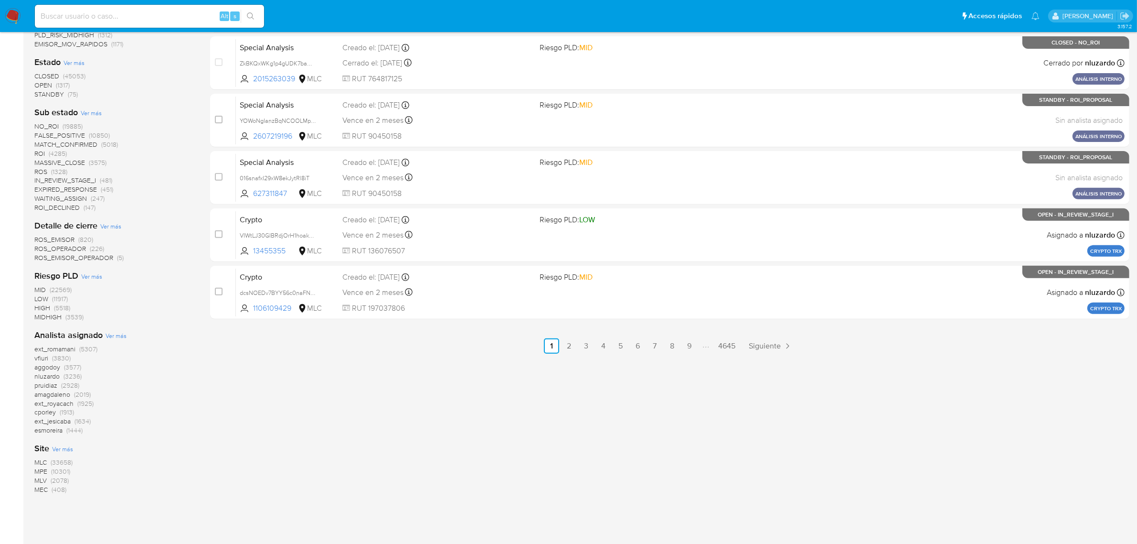
click at [43, 468] on span "MPE" at bounding box center [40, 471] width 13 height 10
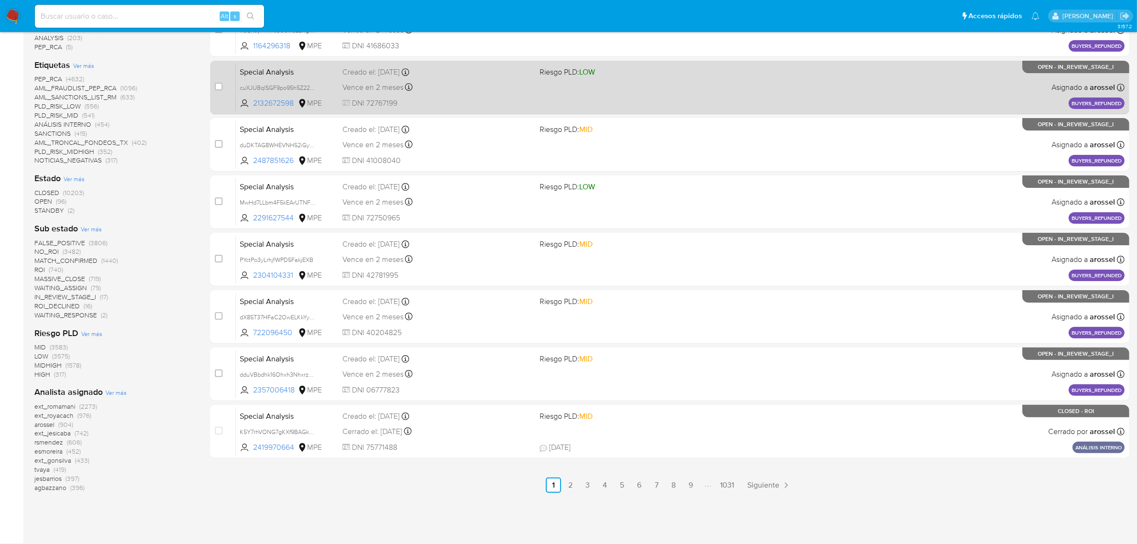
scroll to position [255, 0]
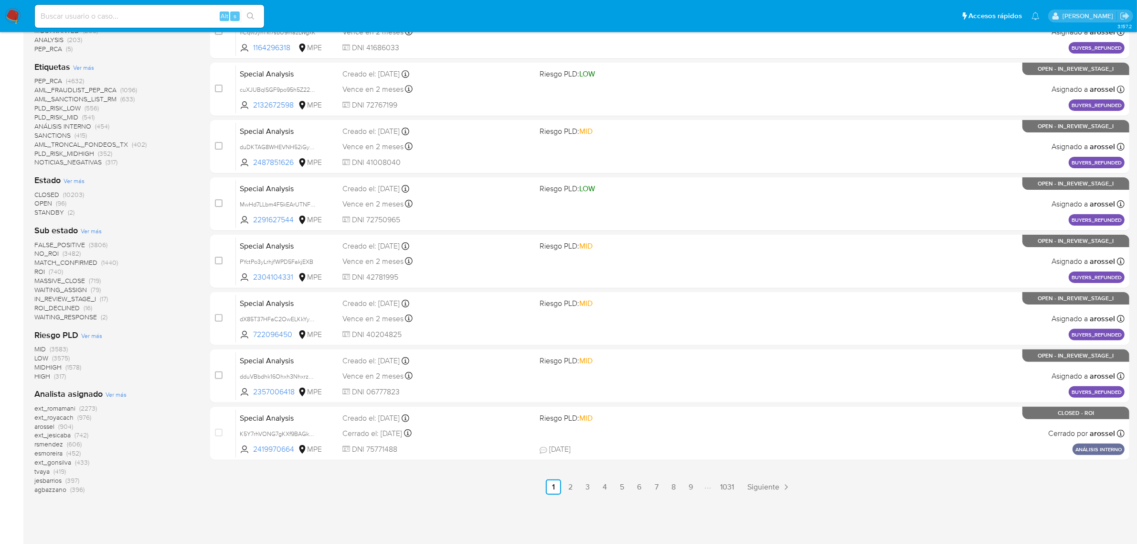
click at [42, 374] on span "HIGH" at bounding box center [42, 376] width 16 height 10
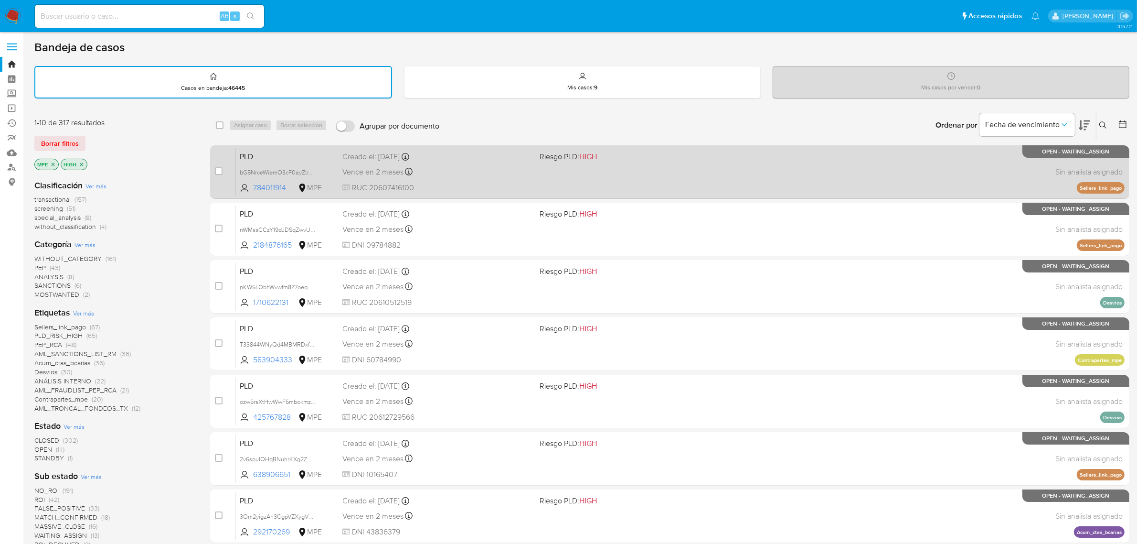
click at [493, 168] on div "Vence en 2 meses Vence el 10/11/2025 07:33:31" at bounding box center [437, 171] width 190 height 13
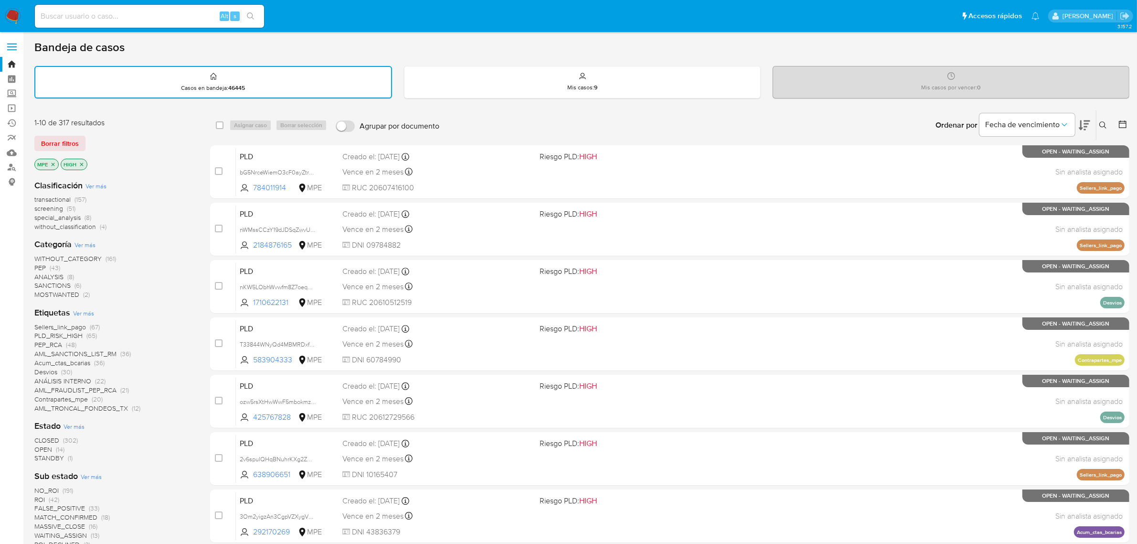
click at [84, 163] on icon "close-filter" at bounding box center [82, 164] width 6 height 6
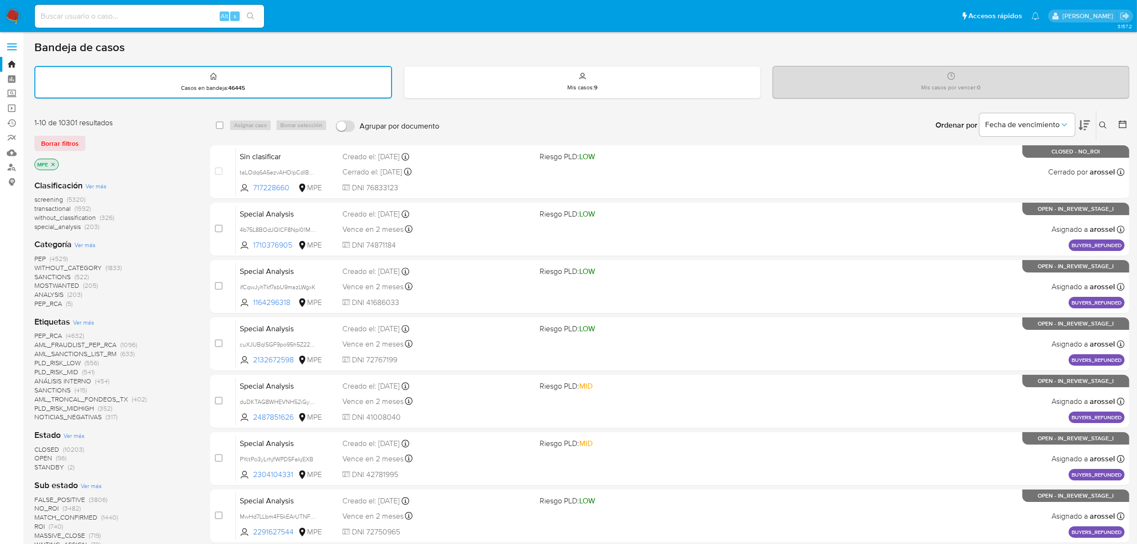
click at [49, 200] on span "screening" at bounding box center [48, 199] width 29 height 10
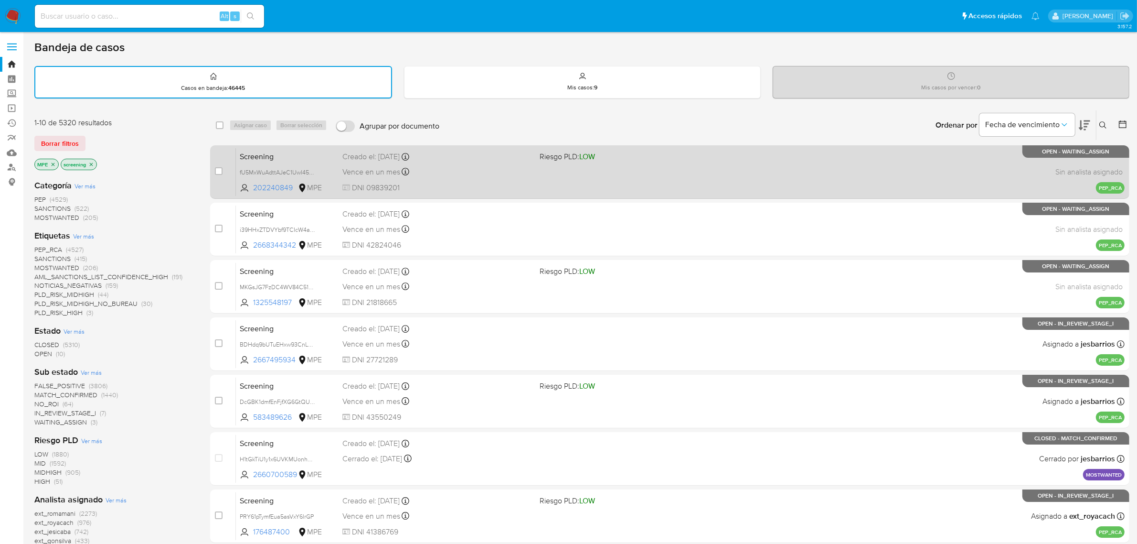
click at [519, 177] on div "Screening fU5MxWuAdttAJeC1UwI45b3q 202240849 MPE Riesgo PLD: LOW Creado el: 03/…" at bounding box center [680, 172] width 889 height 48
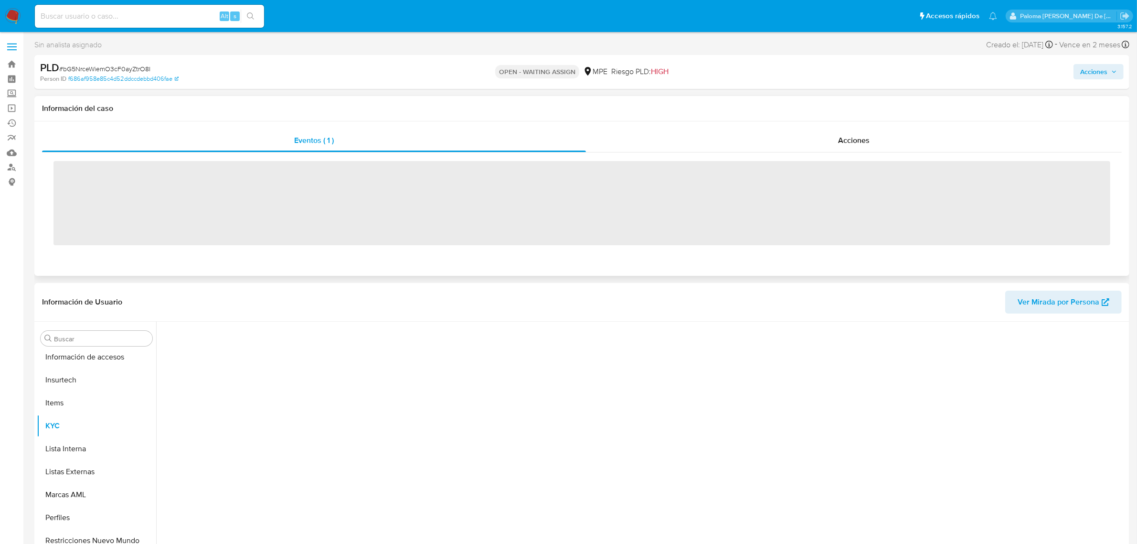
scroll to position [403, 0]
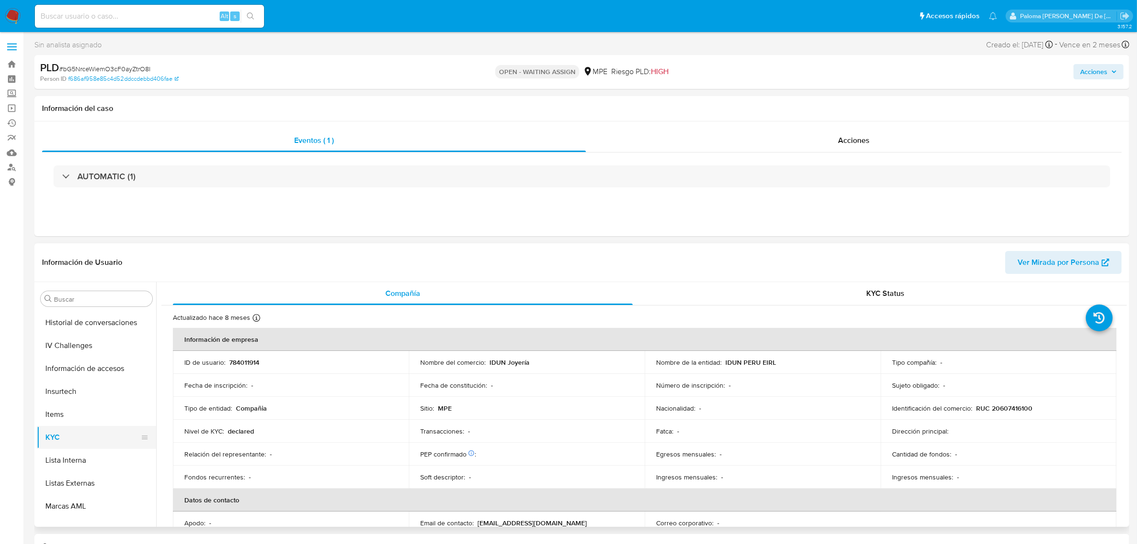
select select "10"
click at [74, 320] on button "Documentación" at bounding box center [93, 327] width 112 height 23
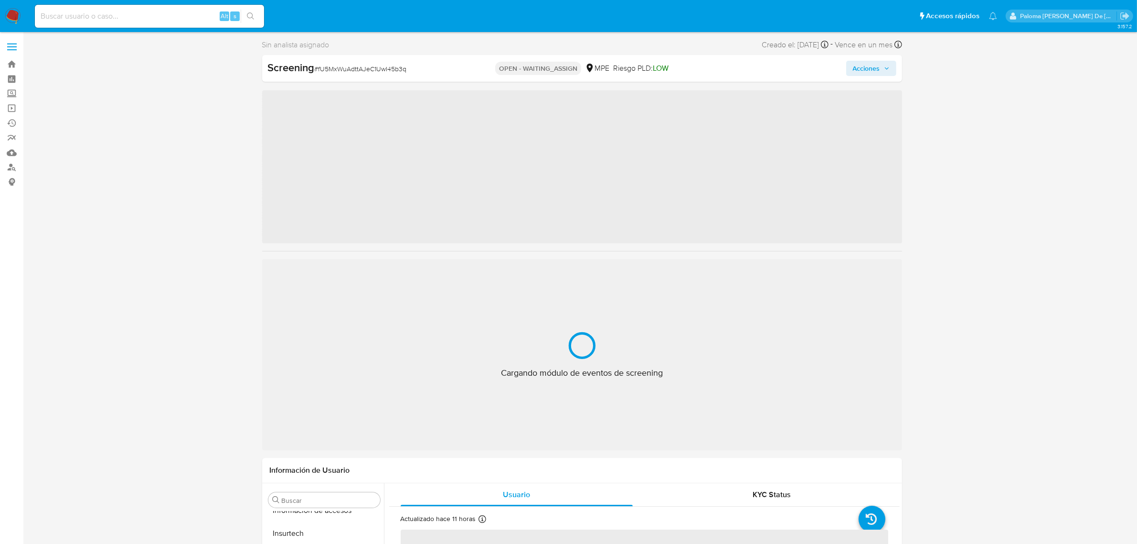
scroll to position [403, 0]
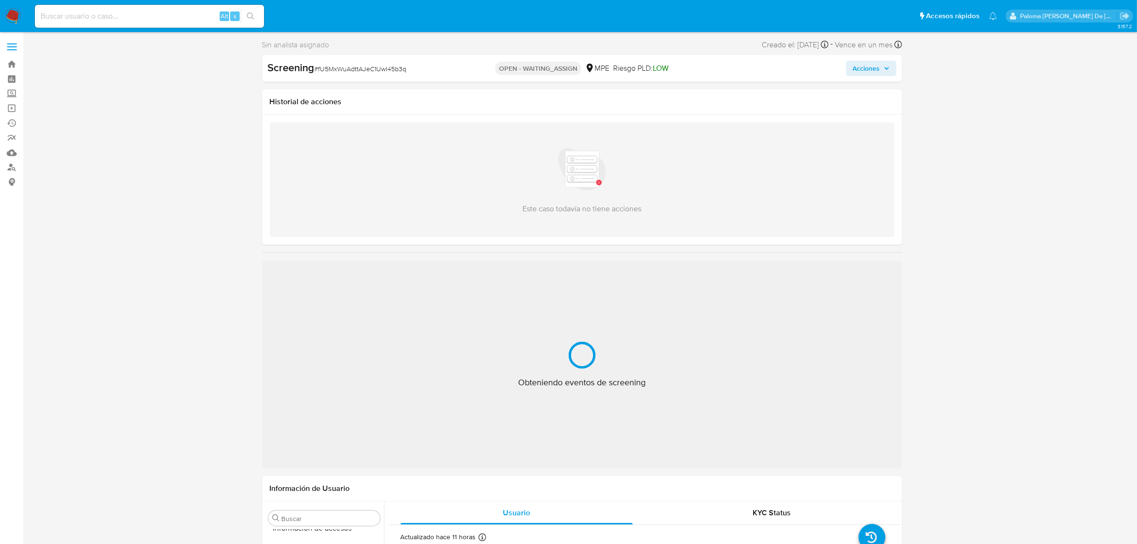
select select "10"
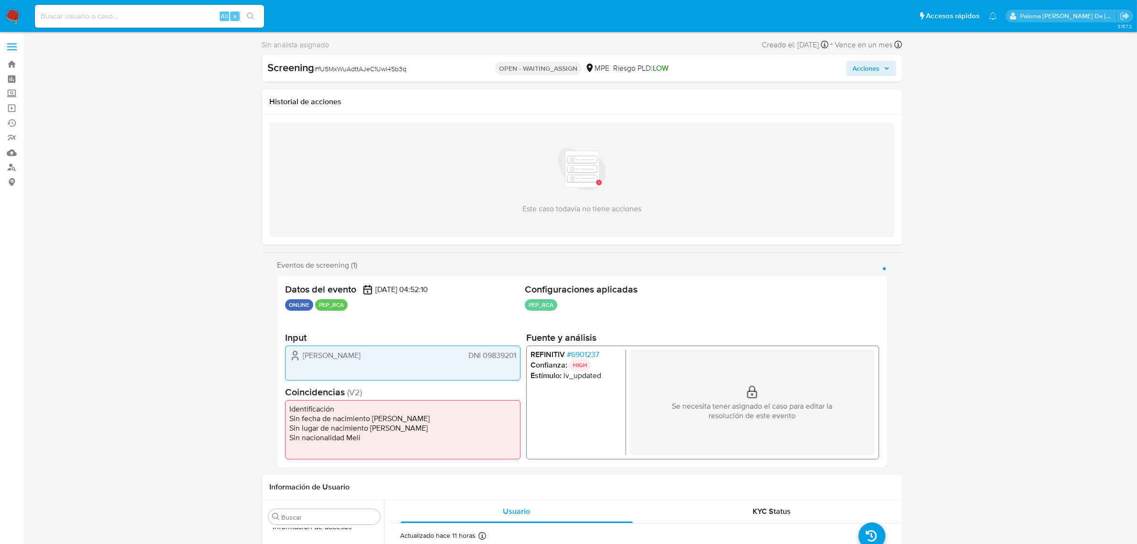
drag, startPoint x: 614, startPoint y: 41, endPoint x: 607, endPoint y: 47, distance: 9.5
click at [614, 39] on div "Sin analista asignado Asignado el: - Creado el: [DATE] Creado el: [DATE] 00:52:…" at bounding box center [582, 46] width 640 height 17
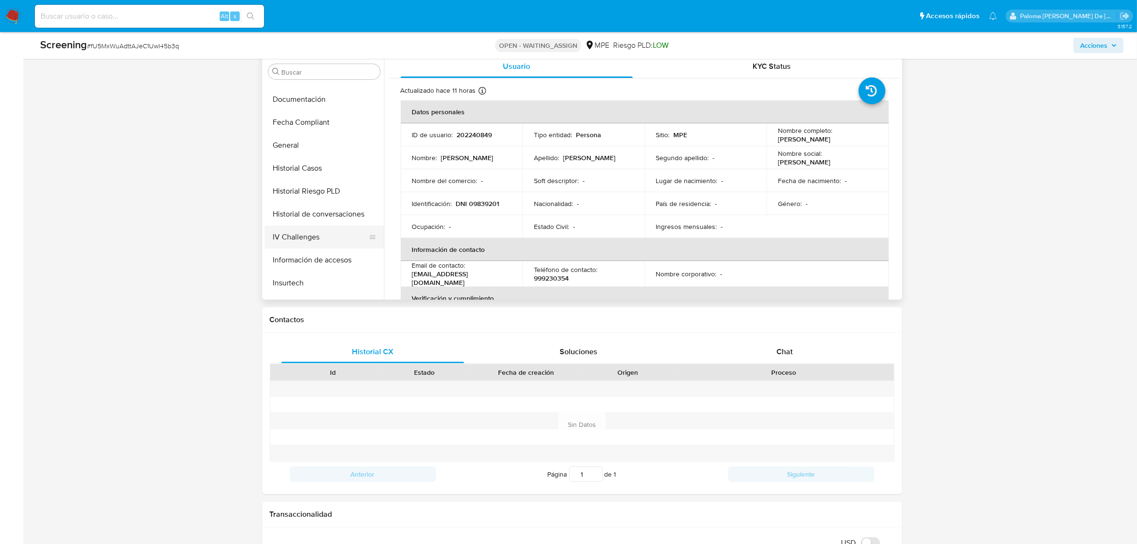
scroll to position [224, 0]
click at [292, 104] on button "Documentación" at bounding box center [321, 100] width 112 height 23
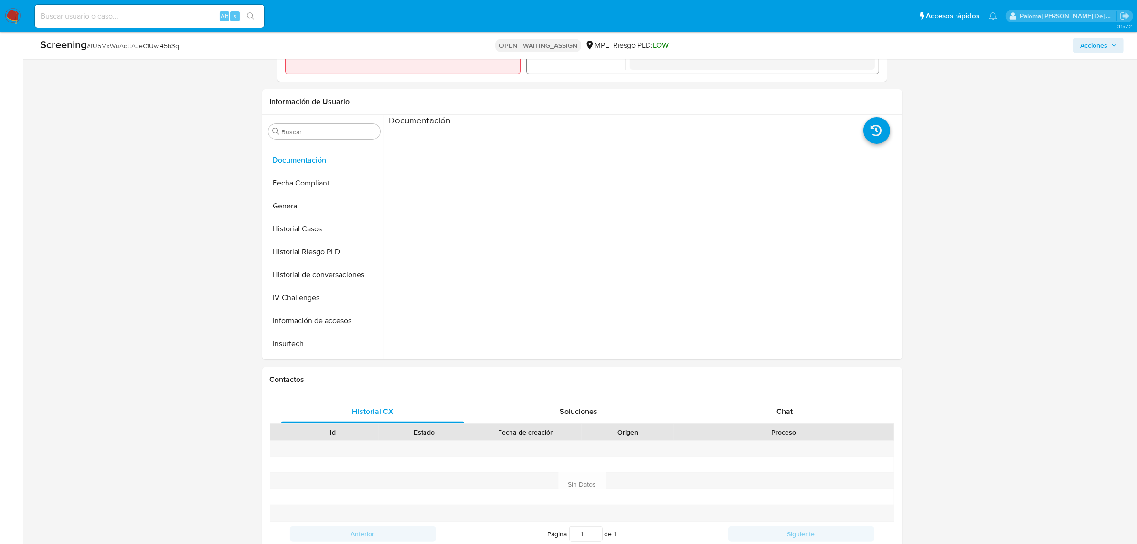
click at [18, 17] on img at bounding box center [13, 16] width 16 height 16
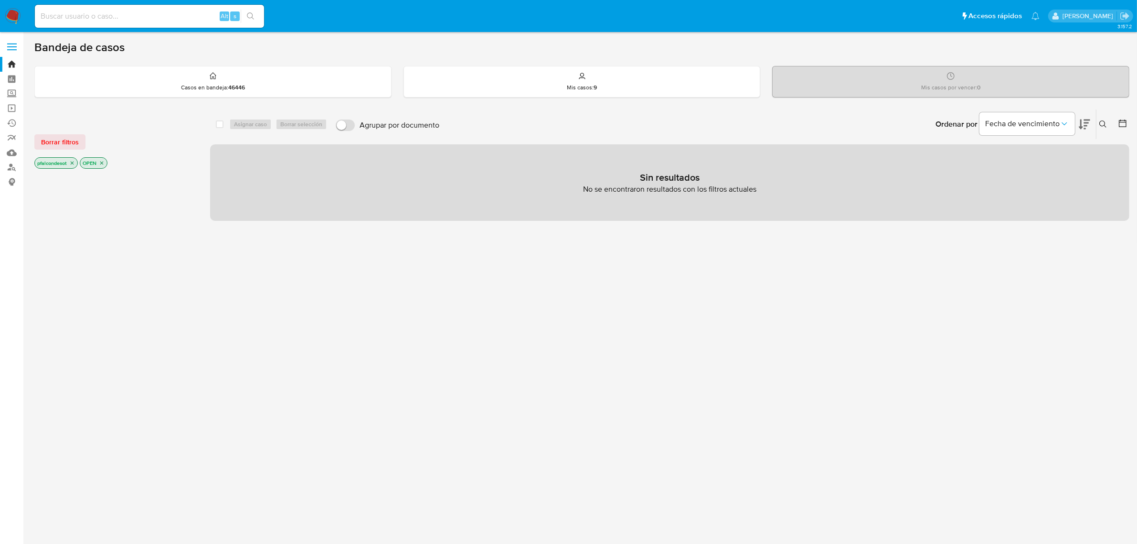
click at [72, 163] on icon "close-filter" at bounding box center [72, 163] width 6 height 6
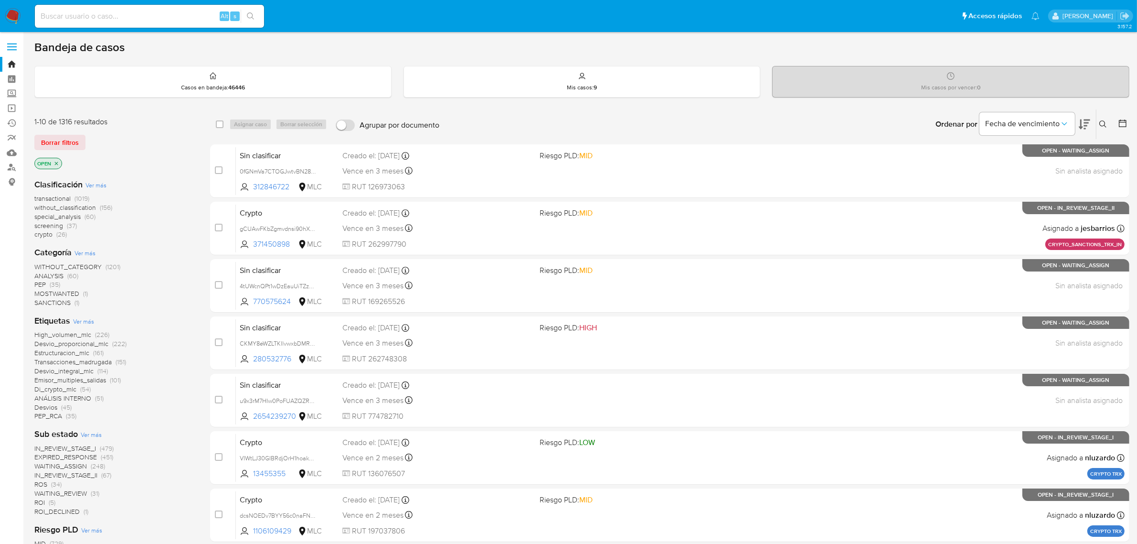
click at [60, 162] on p "OPEN" at bounding box center [48, 163] width 27 height 11
click at [58, 164] on icon "close-filter" at bounding box center [56, 162] width 3 height 3
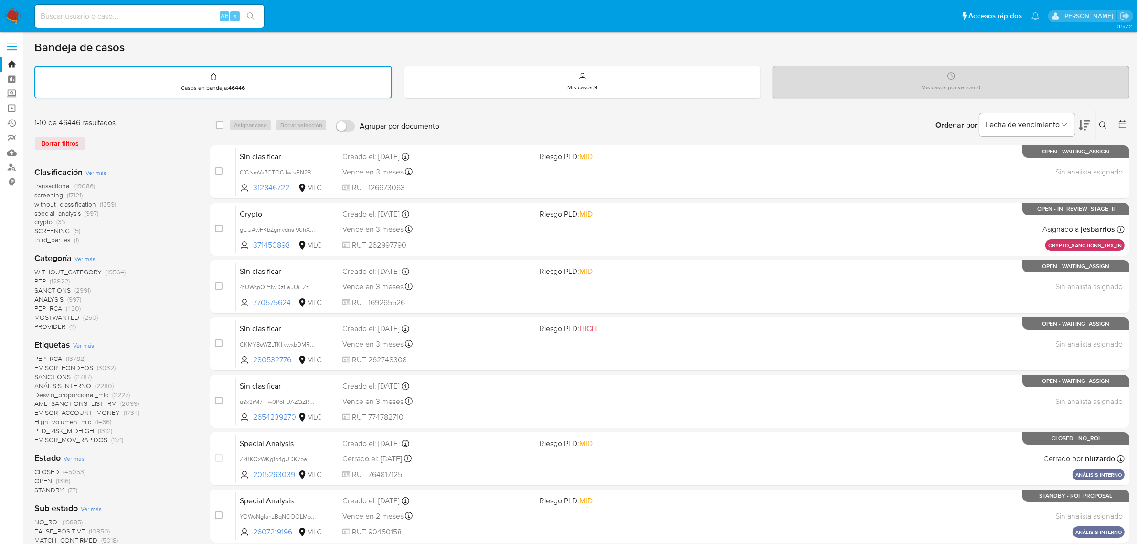
click at [211, 84] on p "Casos en bandeja : 46446" at bounding box center [214, 88] width 64 height 8
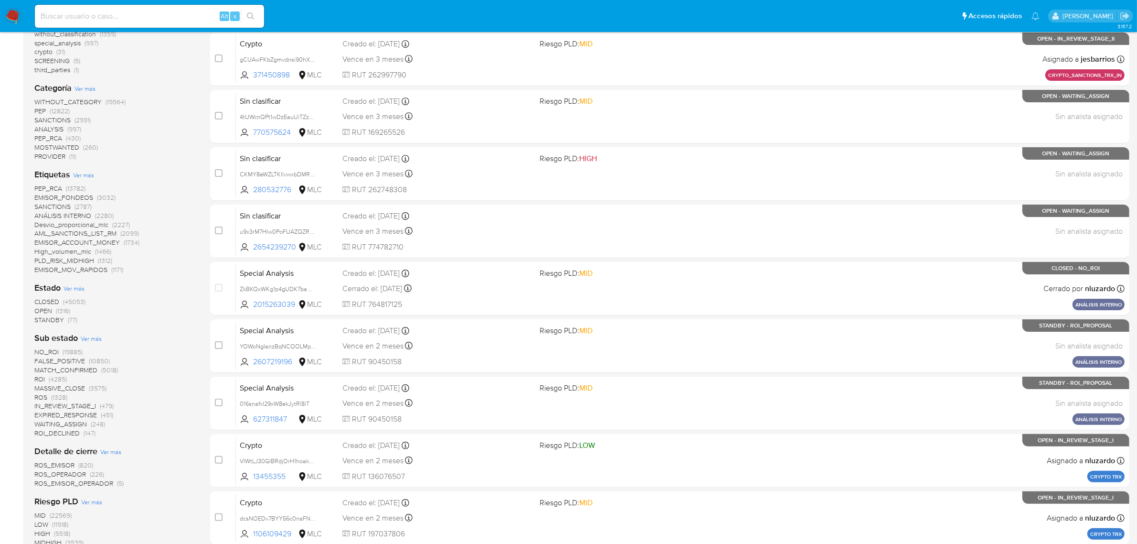
scroll to position [395, 0]
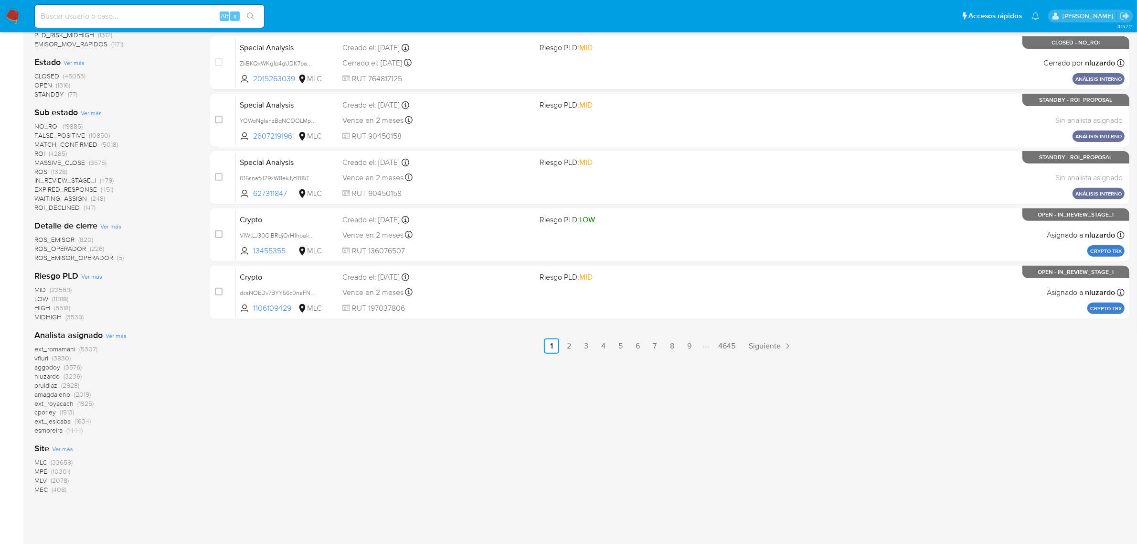
click at [50, 467] on span "MPE (10301)" at bounding box center [52, 471] width 36 height 9
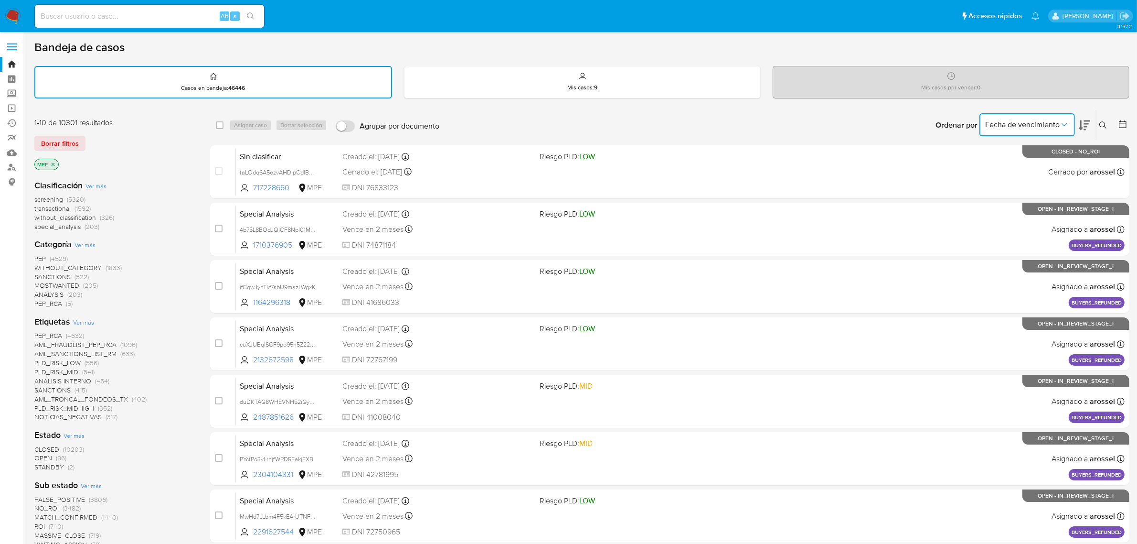
click at [1063, 120] on icon "Ordenar por" at bounding box center [1065, 125] width 10 height 10
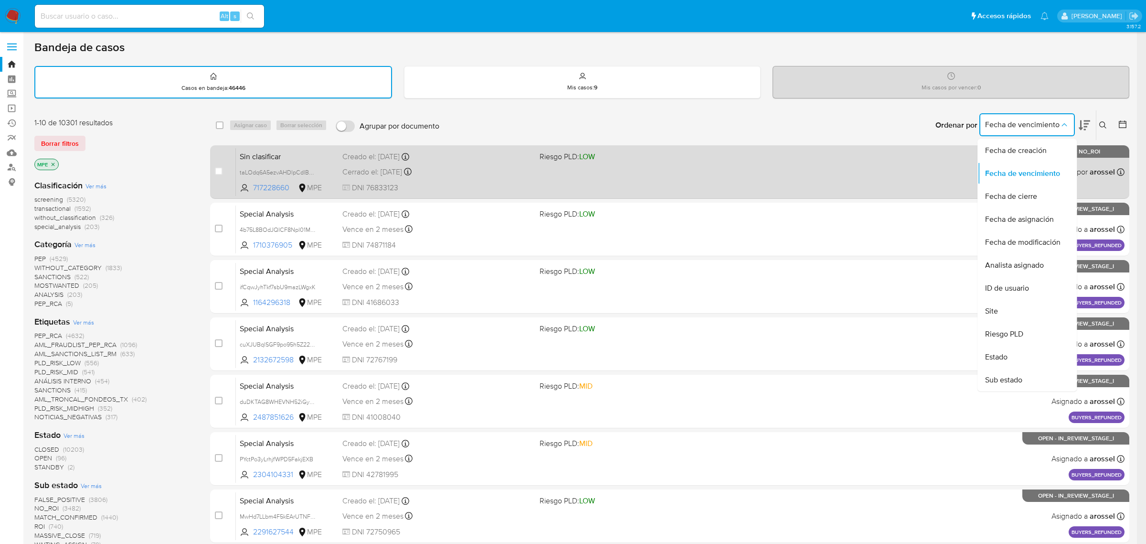
click at [1041, 194] on div "Fecha de cierre" at bounding box center [1024, 196] width 78 height 23
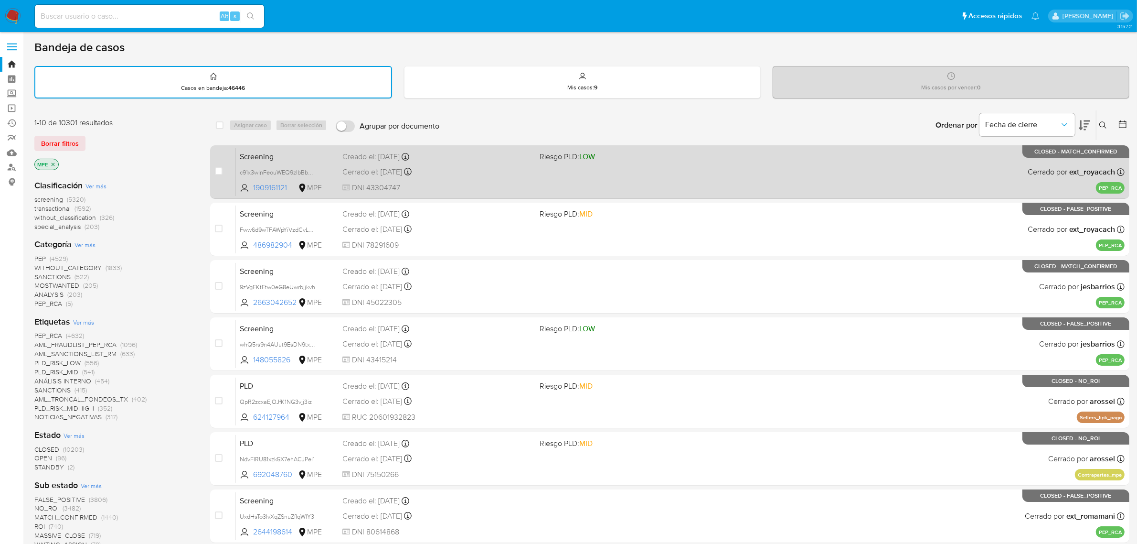
click at [441, 167] on div "Cerrado el: 03/09/2025 Cerrado el: 03/09/2025 11:24:31" at bounding box center [437, 172] width 190 height 11
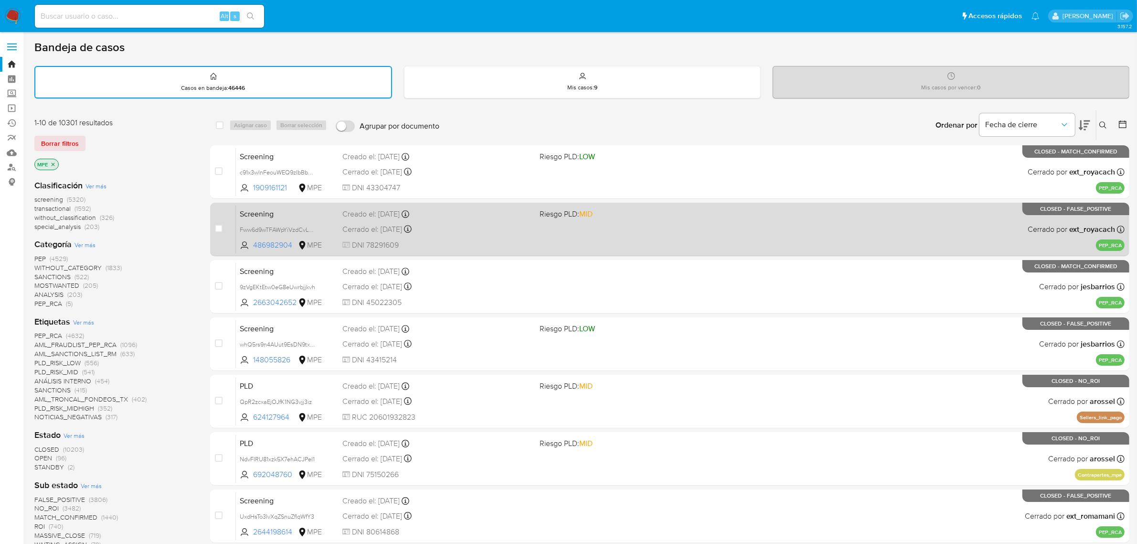
click at [409, 240] on span "DNI 78291609" at bounding box center [437, 245] width 190 height 11
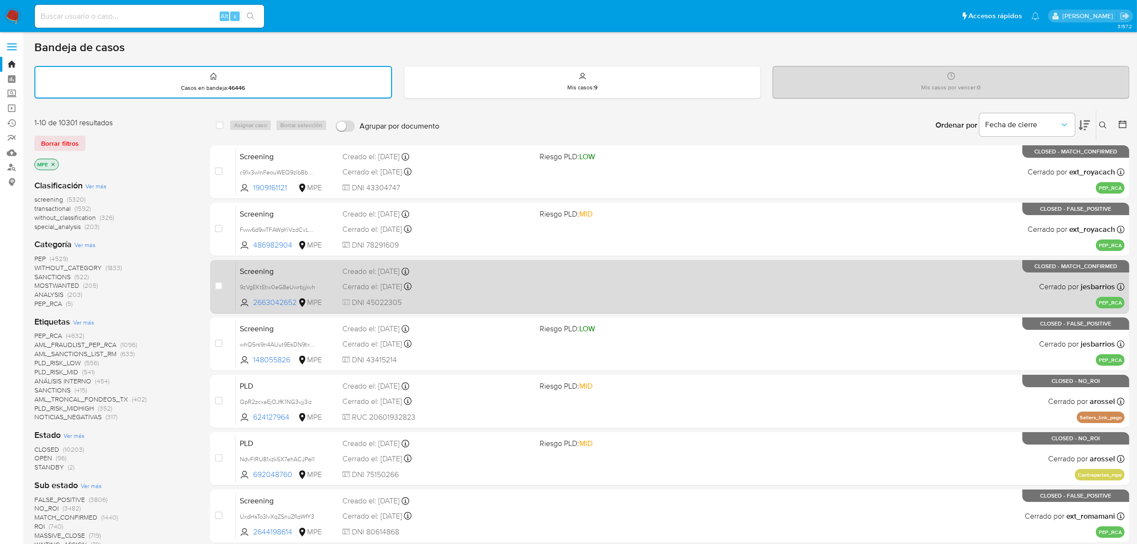
click at [443, 291] on div "Screening 9zVgEKtEtw0eG8eUwrbjjkvh 2663042652 MPE Creado el: 31/08/2025 Creado …" at bounding box center [680, 286] width 889 height 48
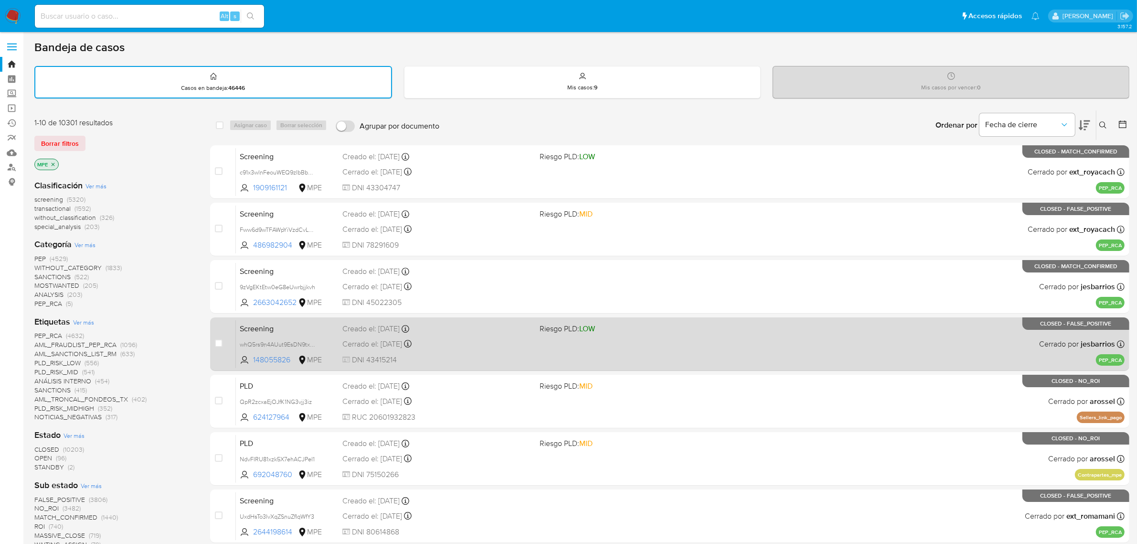
click at [417, 343] on div "Cerrado el: 02/09/2025 Cerrado el: 02/09/2025 15:06:45" at bounding box center [437, 344] width 190 height 11
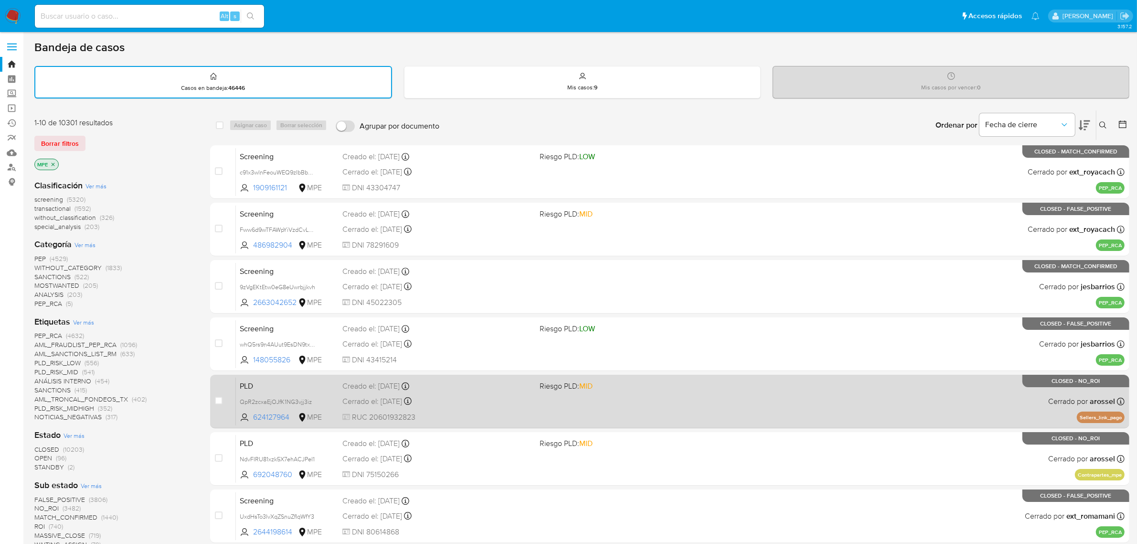
click at [502, 407] on div "PLD QpR2zcxaEjOJfK1NG3vjj3iz 624127964 MPE Riesgo PLD: MID Creado el: 12/06/202…" at bounding box center [680, 401] width 889 height 48
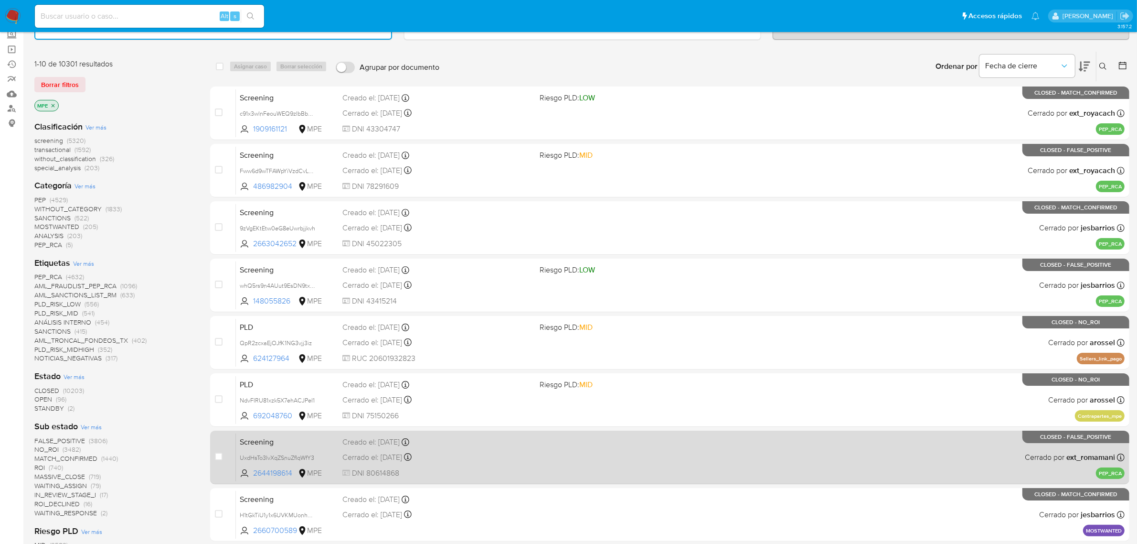
scroll to position [60, 0]
click at [471, 461] on div "Screening UxdHsTo3IvXqZSnuZfIqWfY3 2644198614 MPE Creado el: 22/08/2025 Creado …" at bounding box center [680, 456] width 889 height 48
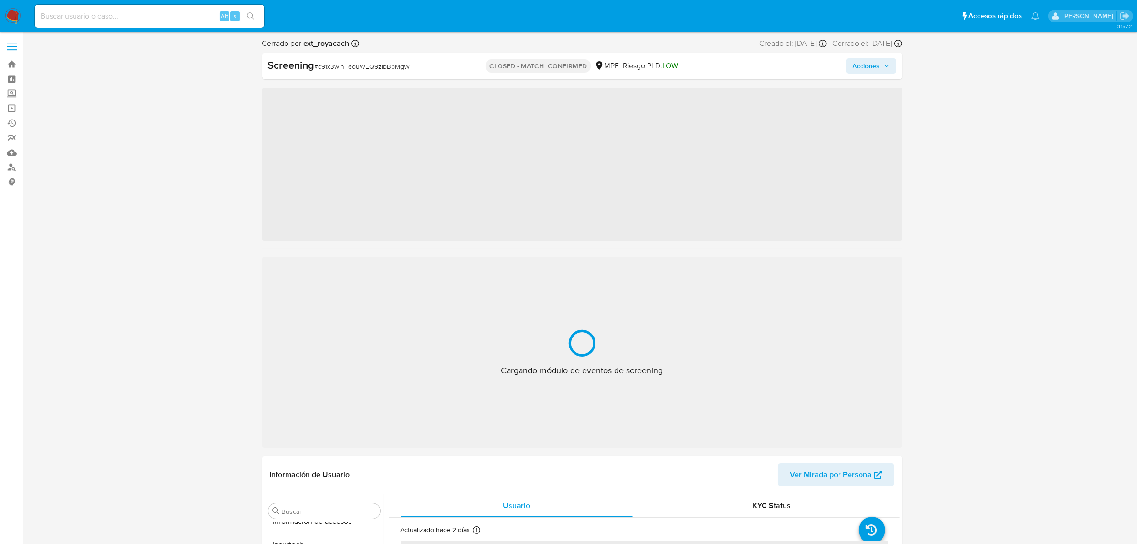
scroll to position [403, 0]
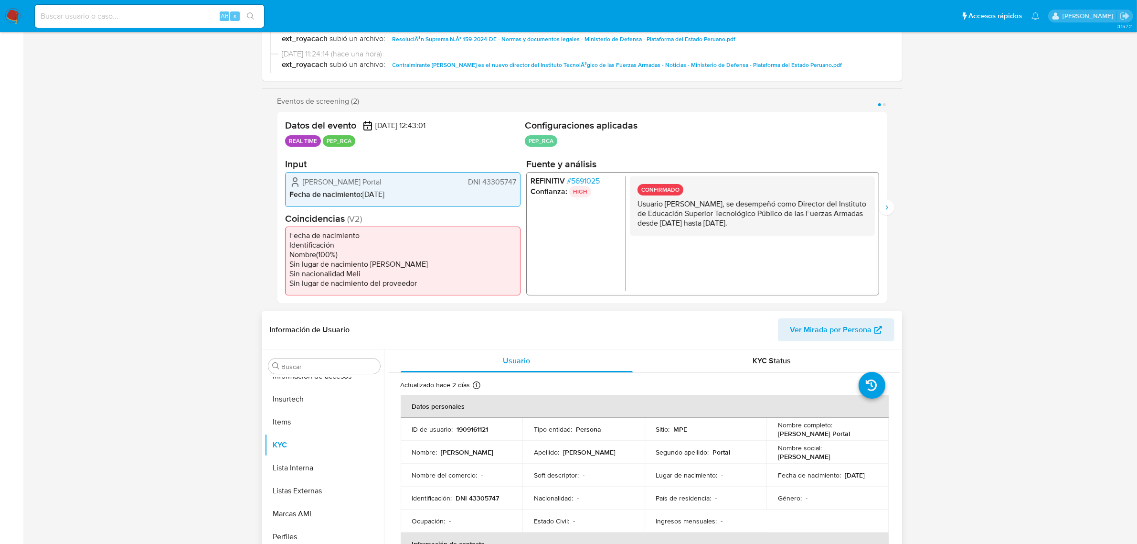
select select "10"
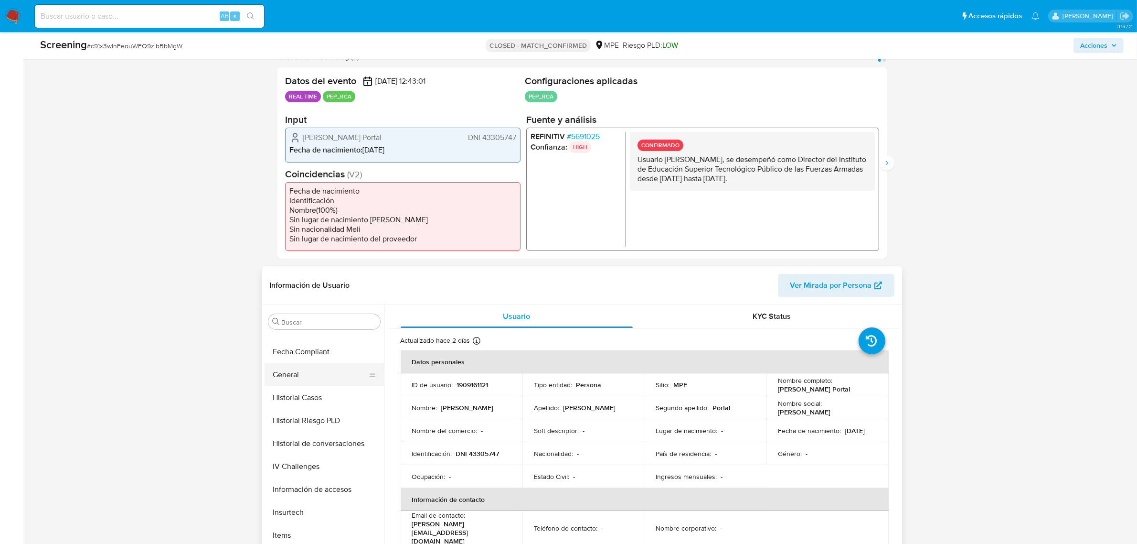
scroll to position [224, 0]
click at [295, 352] on button "Documentación" at bounding box center [321, 350] width 112 height 23
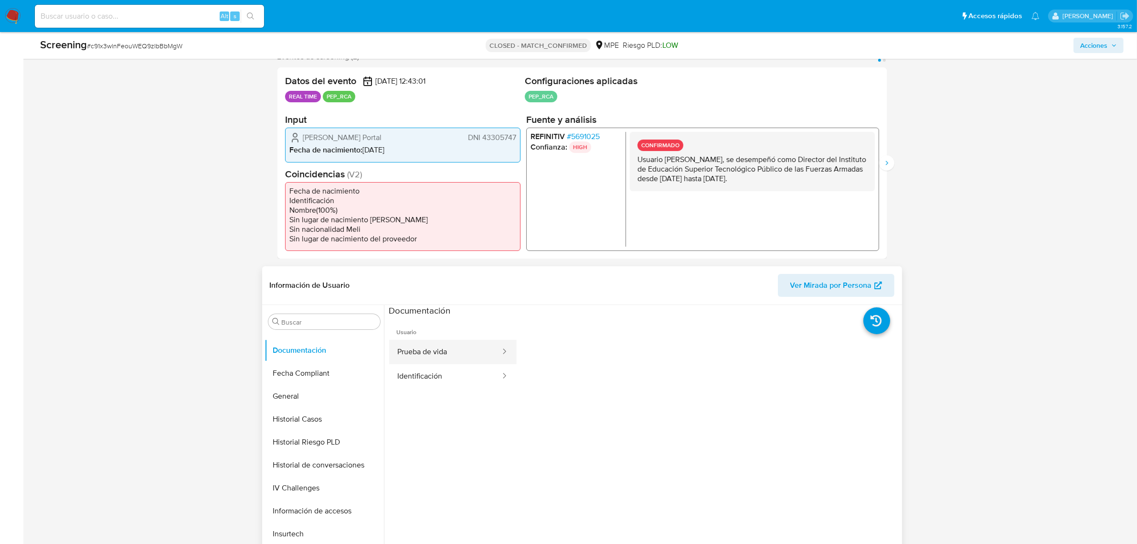
click at [418, 352] on button "Prueba de vida" at bounding box center [445, 352] width 112 height 24
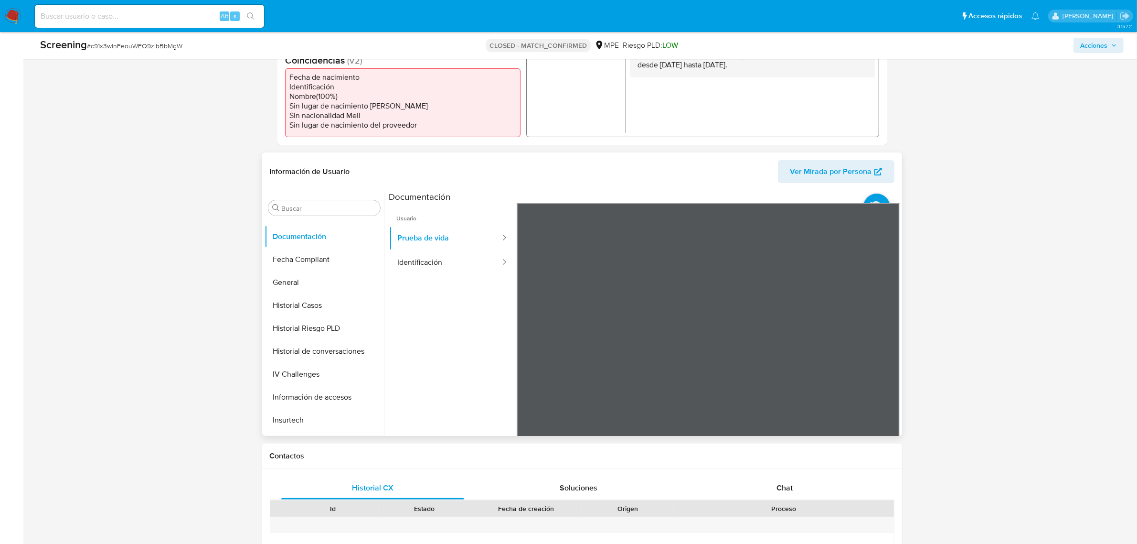
scroll to position [299, 0]
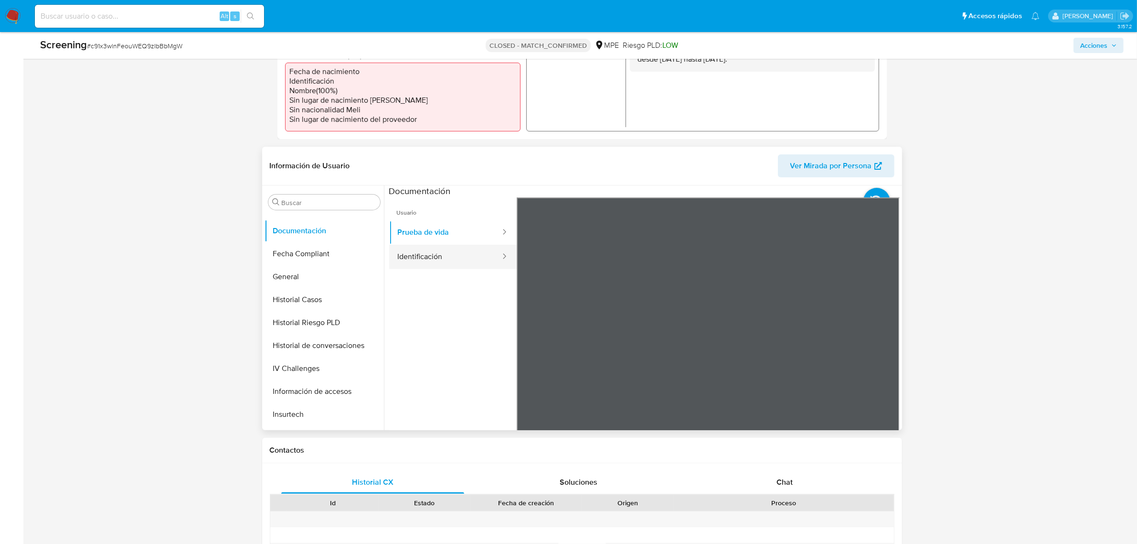
click at [442, 252] on button "Identificación" at bounding box center [445, 257] width 112 height 24
click at [884, 350] on icon at bounding box center [887, 352] width 19 height 19
click at [528, 350] on icon at bounding box center [528, 353] width 6 height 10
click at [879, 350] on icon at bounding box center [887, 352] width 19 height 19
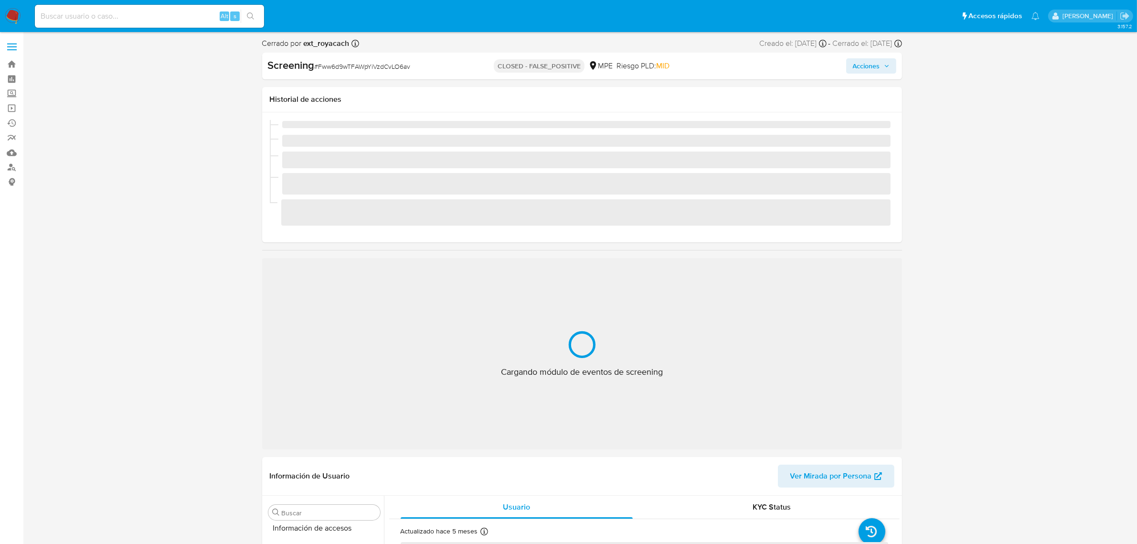
scroll to position [403, 0]
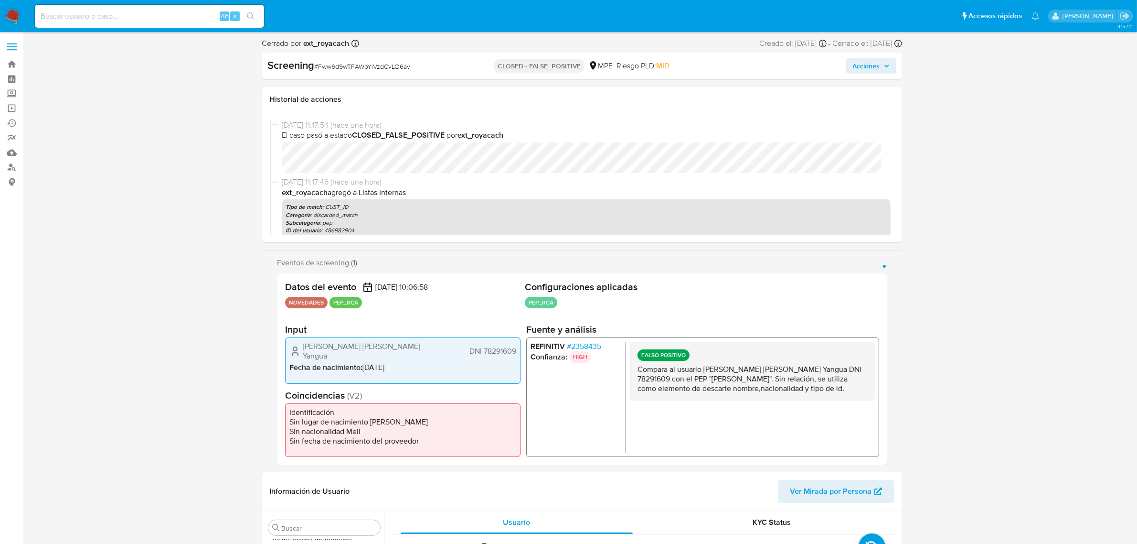
select select "10"
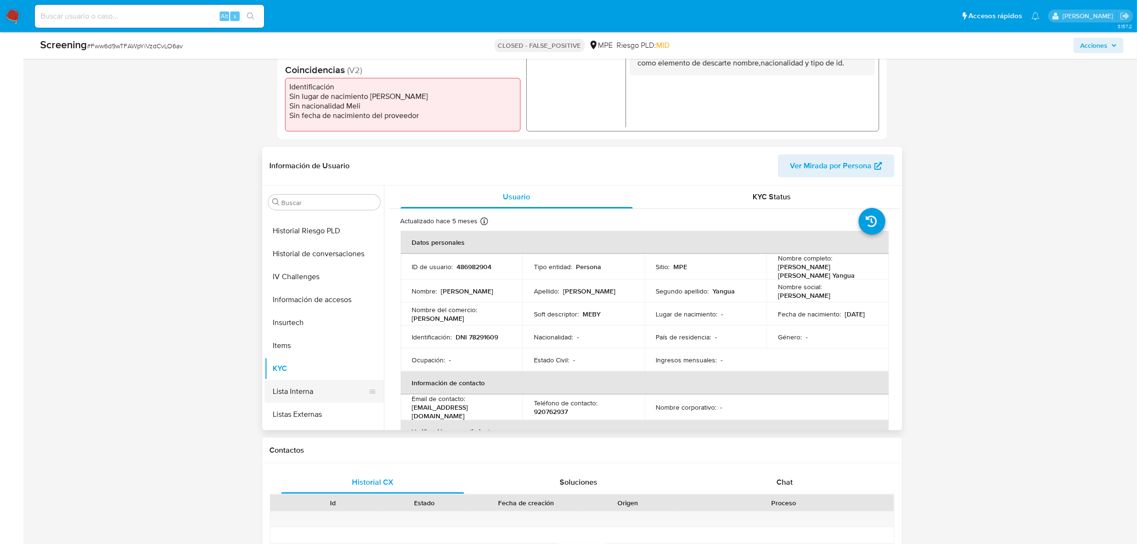
scroll to position [224, 0]
click at [313, 231] on button "Documentación" at bounding box center [321, 230] width 112 height 23
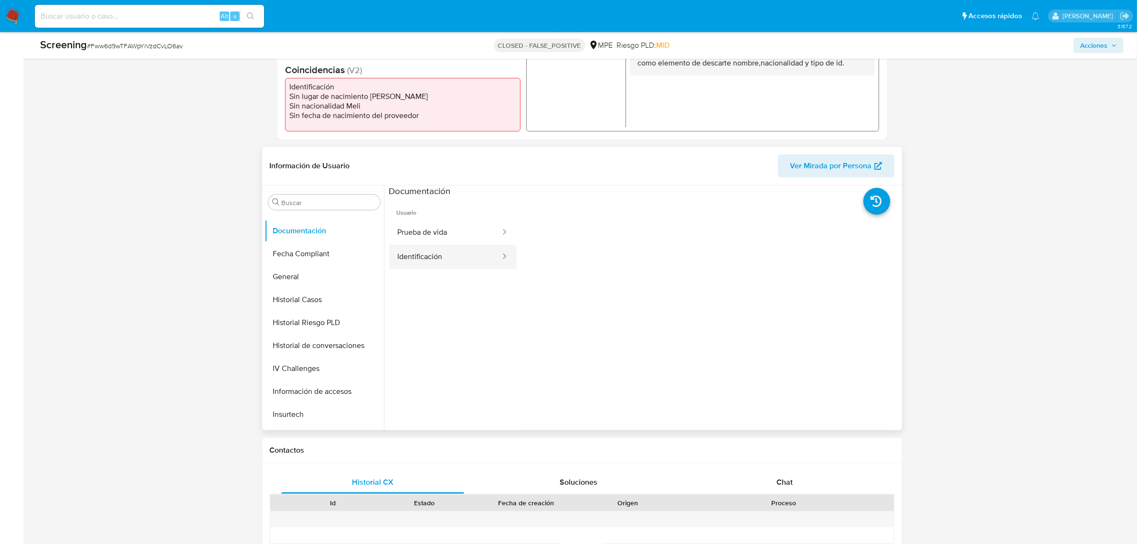
click at [446, 256] on button "Identificación" at bounding box center [445, 257] width 112 height 24
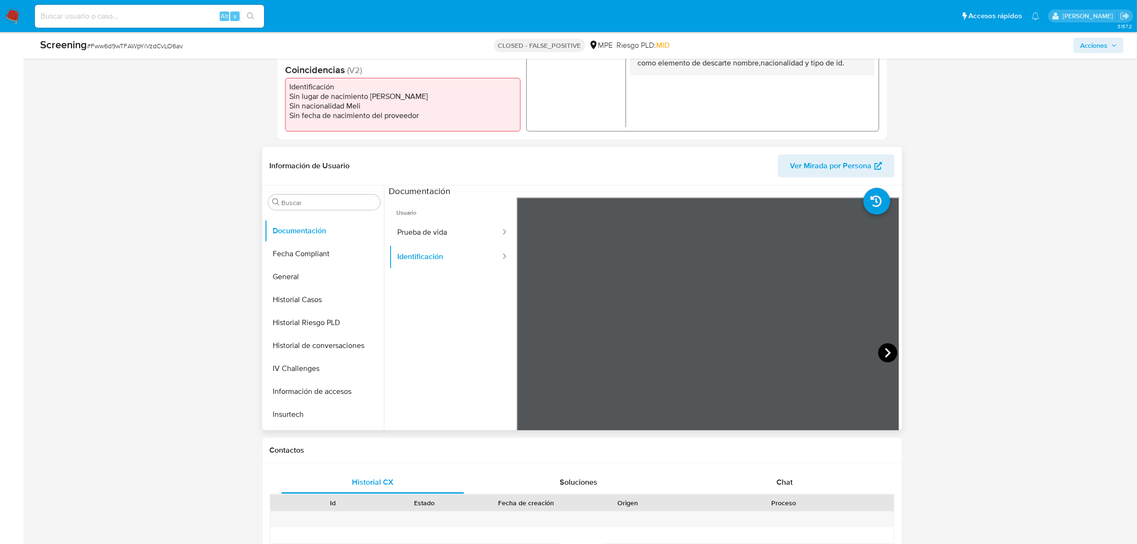
click at [880, 348] on icon at bounding box center [887, 352] width 19 height 19
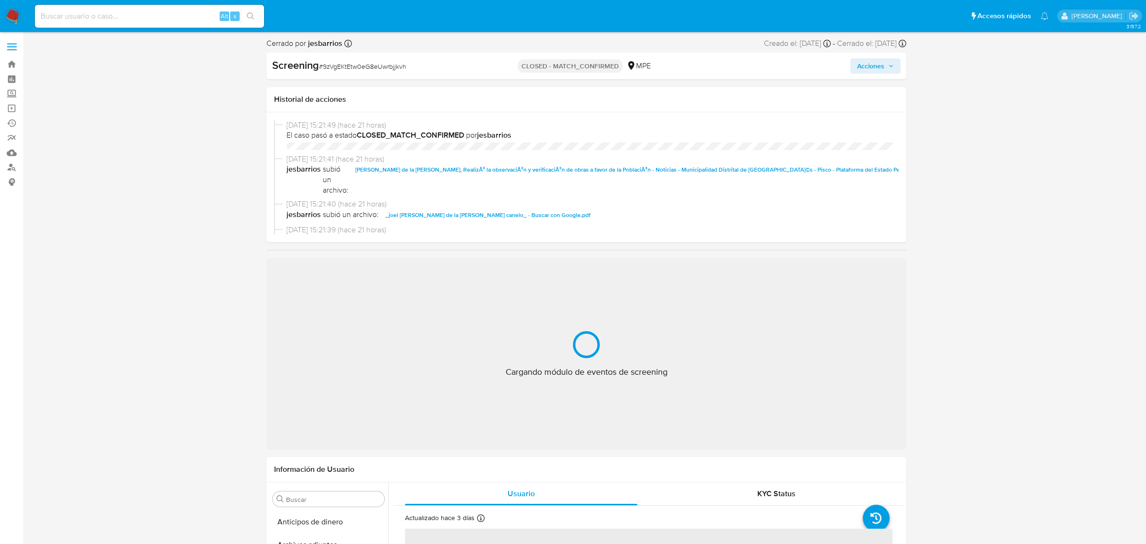
select select "10"
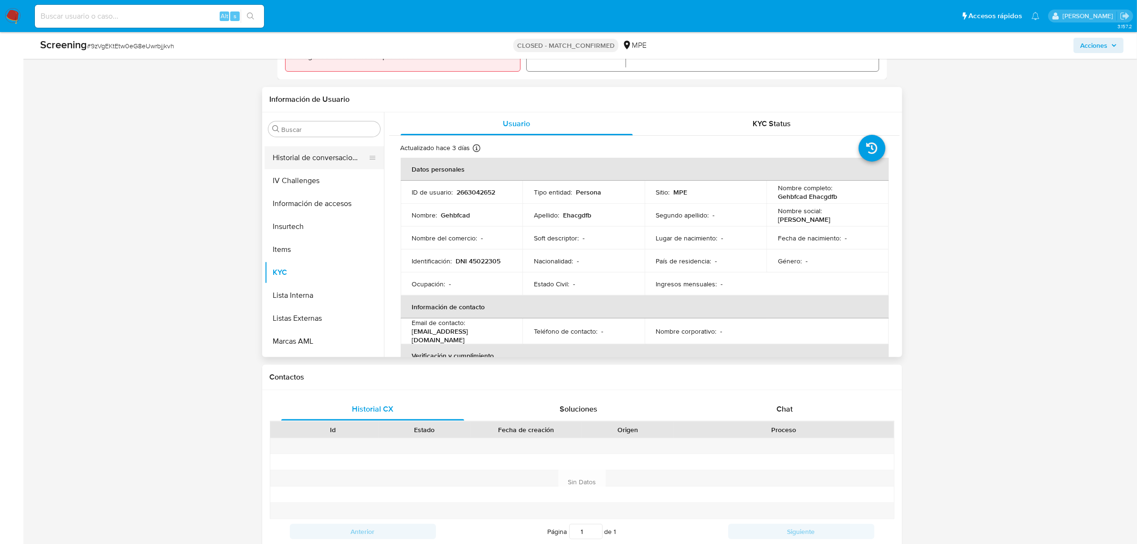
scroll to position [283, 0]
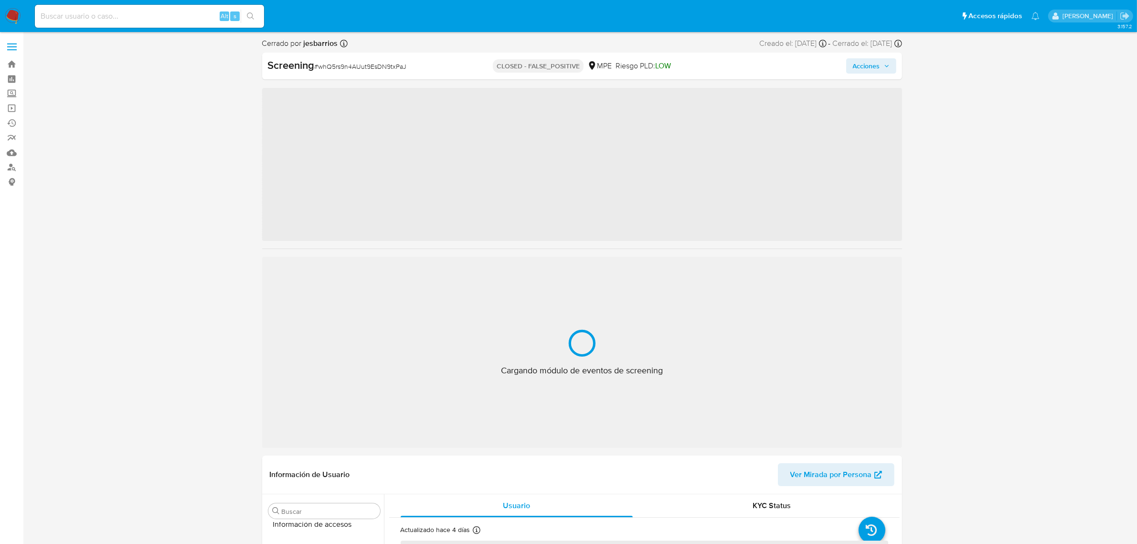
scroll to position [403, 0]
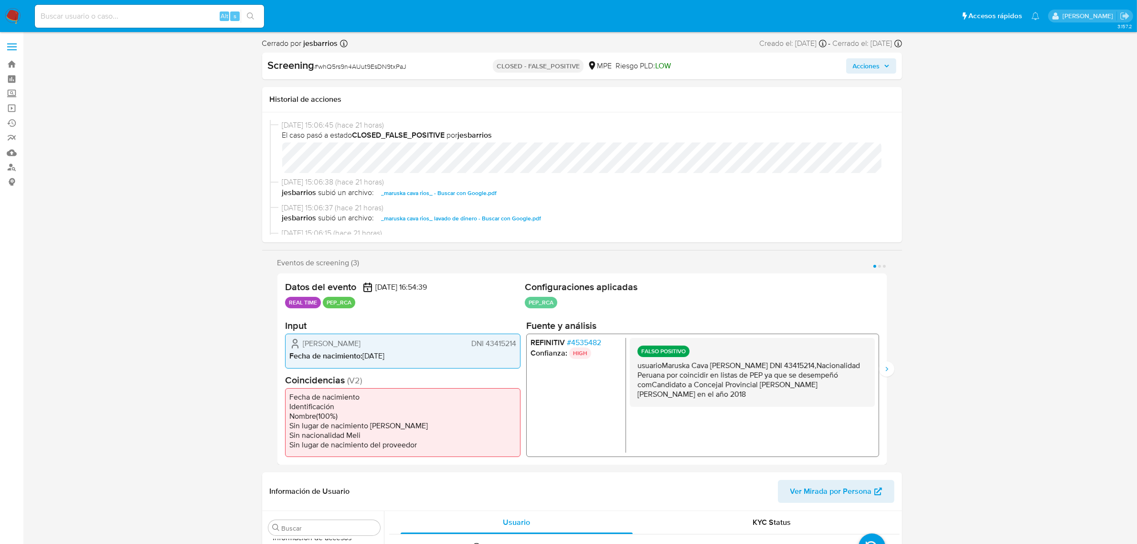
select select "10"
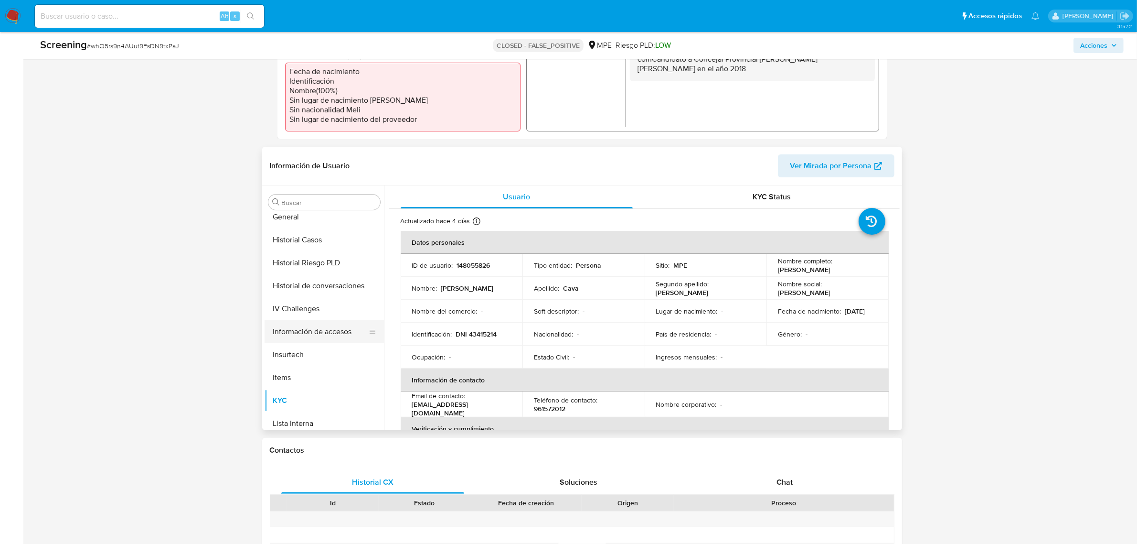
scroll to position [164, 0]
click at [299, 288] on button "Documentación" at bounding box center [321, 290] width 112 height 23
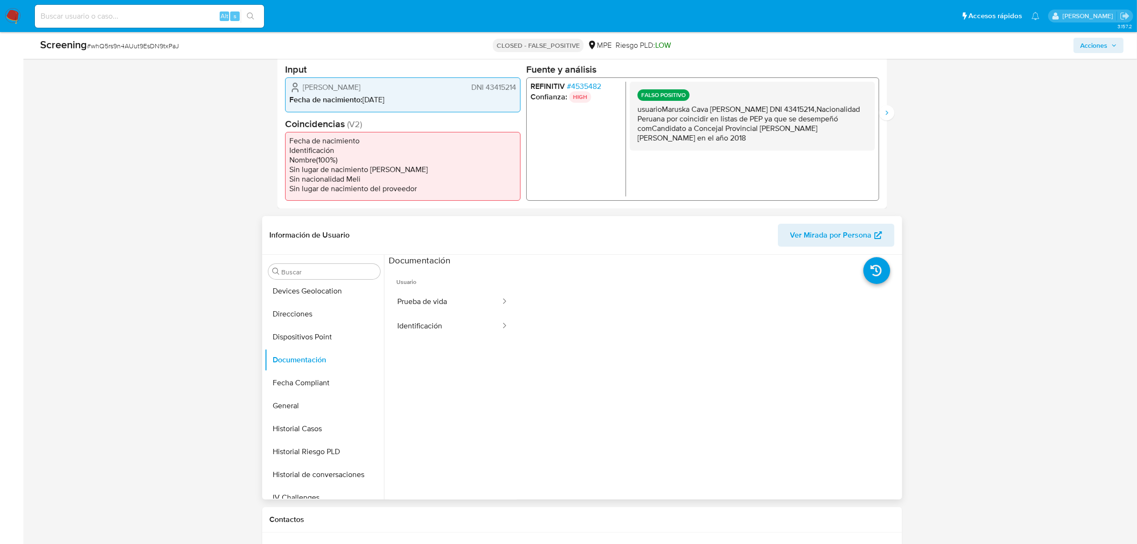
scroll to position [239, 0]
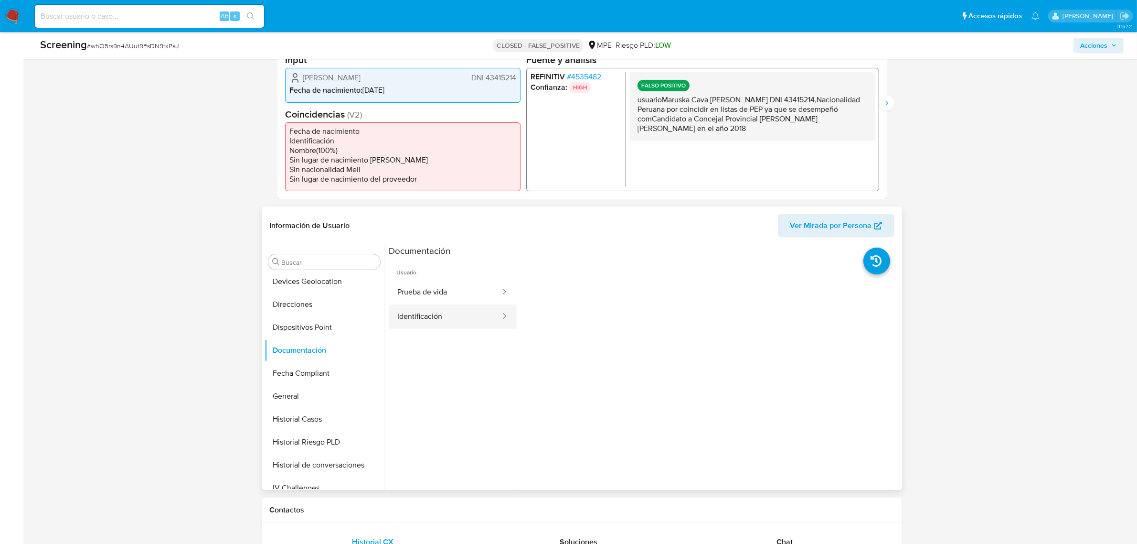
click at [433, 318] on button "Identificación" at bounding box center [445, 316] width 112 height 24
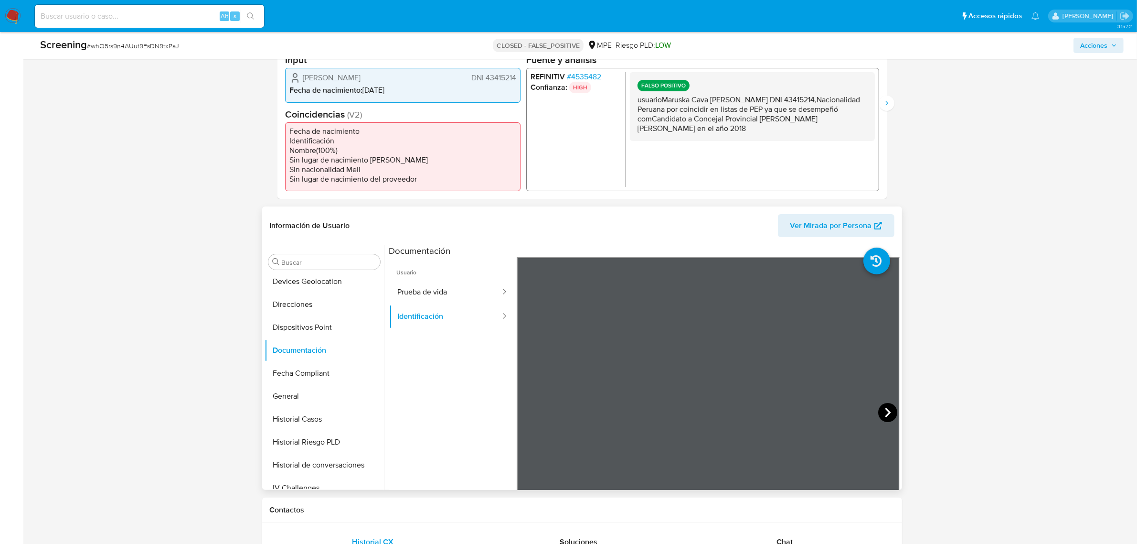
click at [887, 417] on icon at bounding box center [887, 412] width 19 height 19
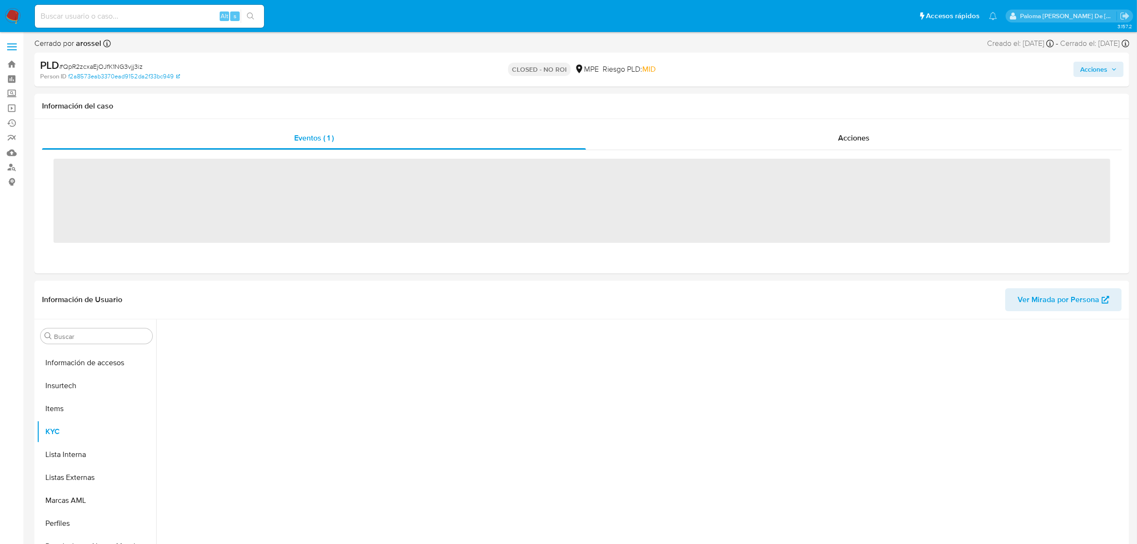
scroll to position [403, 0]
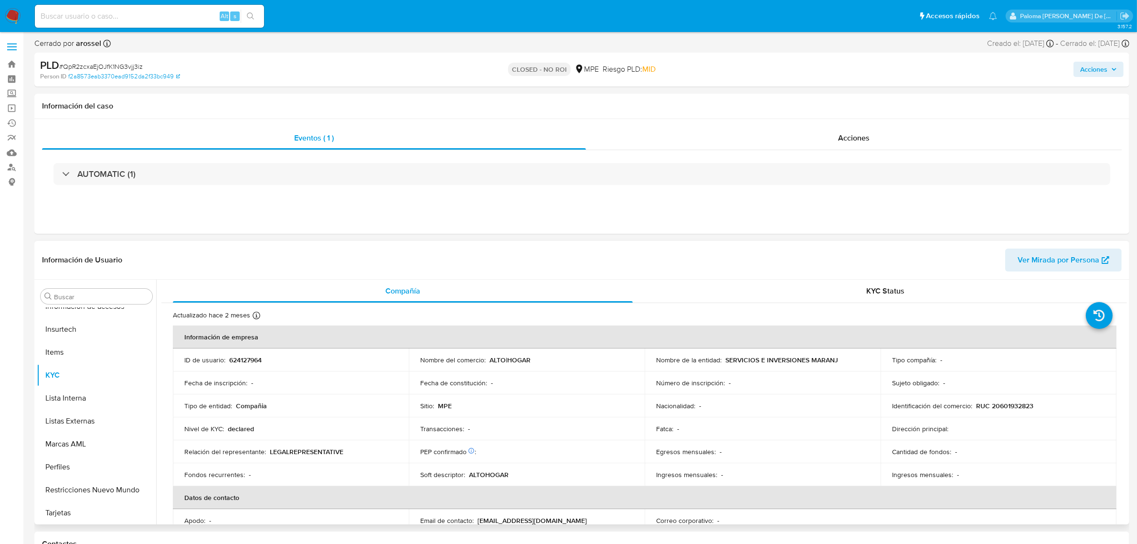
select select "10"
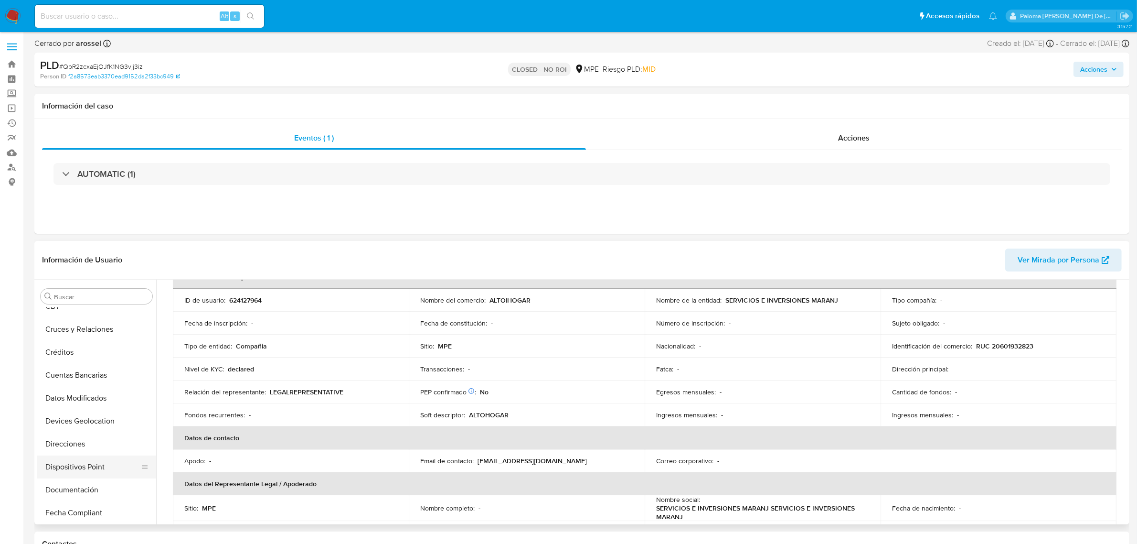
scroll to position [60, 0]
drag, startPoint x: 80, startPoint y: 489, endPoint x: 90, endPoint y: 487, distance: 10.1
click at [80, 488] on button "Documentación" at bounding box center [93, 488] width 112 height 23
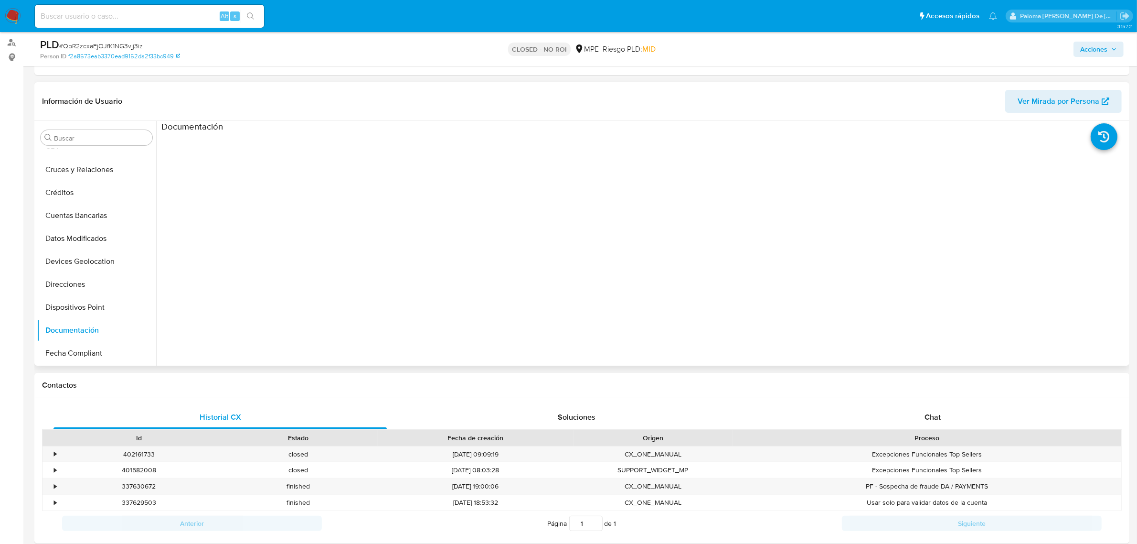
scroll to position [239, 0]
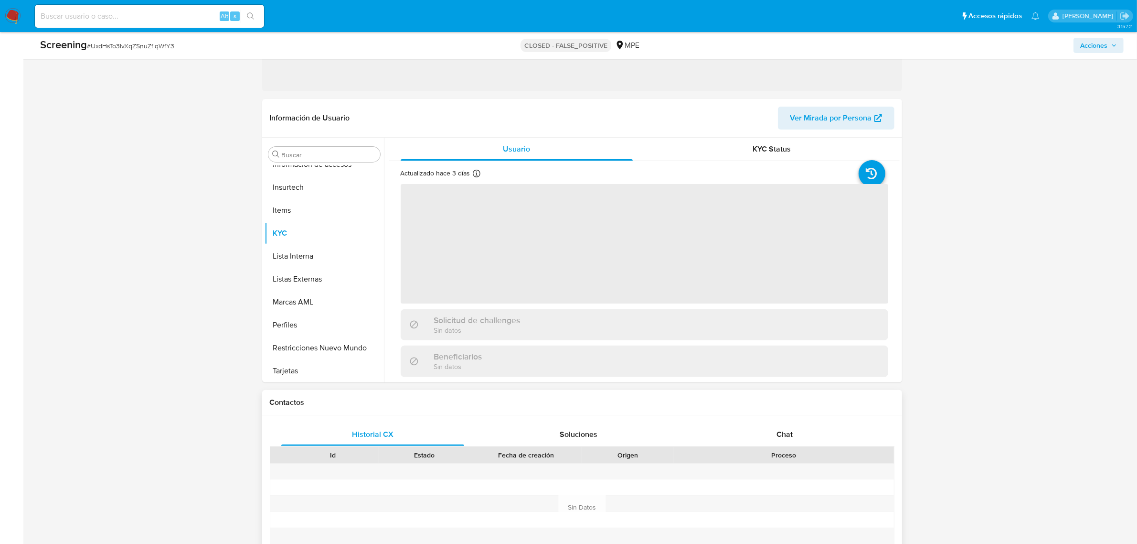
scroll to position [358, 0]
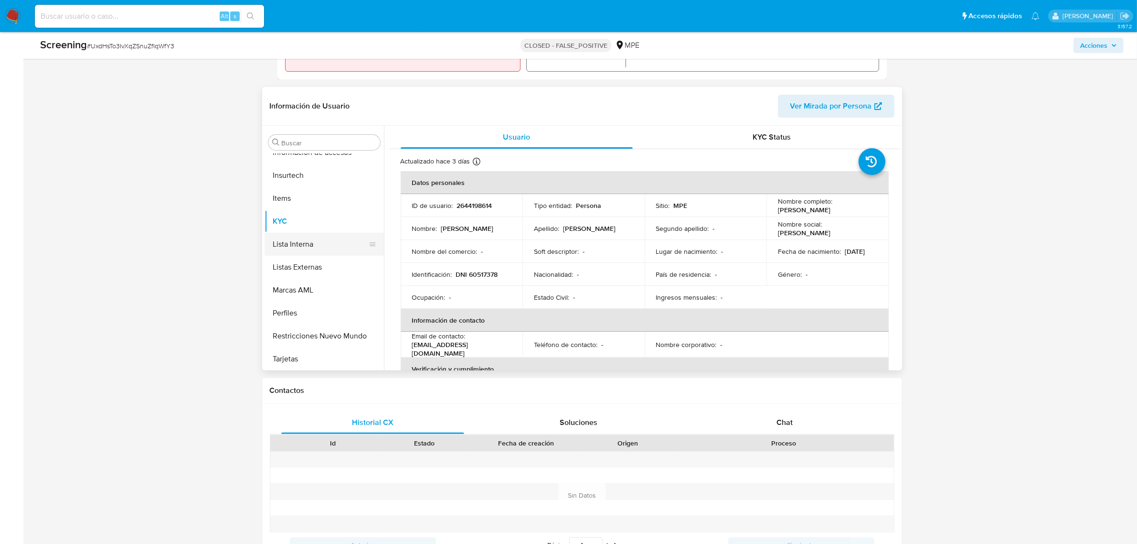
select select "10"
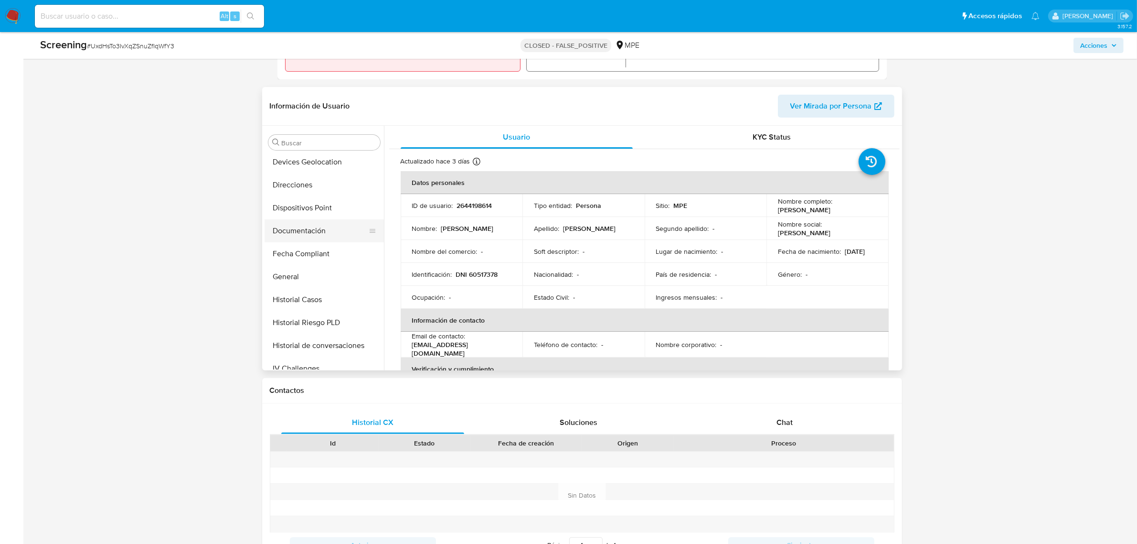
click at [310, 229] on button "Documentación" at bounding box center [321, 230] width 112 height 23
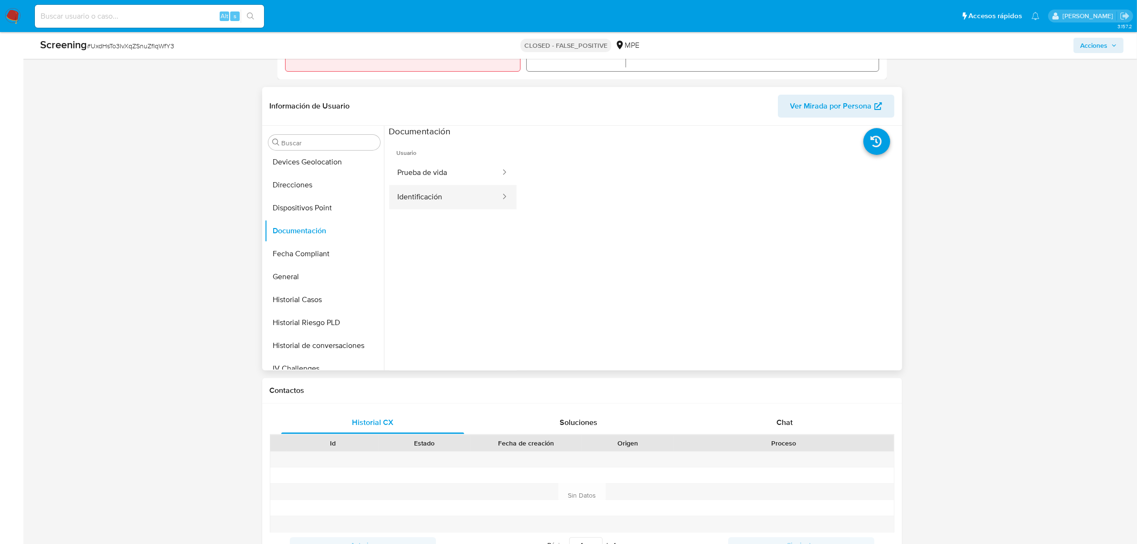
click at [414, 202] on button "Identificación" at bounding box center [445, 197] width 112 height 24
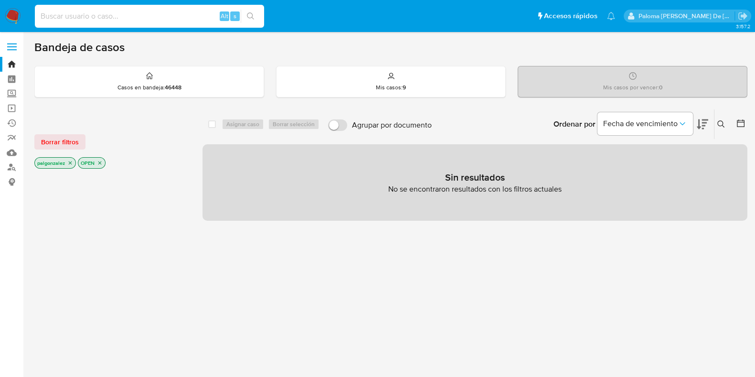
click at [129, 17] on input at bounding box center [149, 16] width 229 height 12
type input "2549389147"
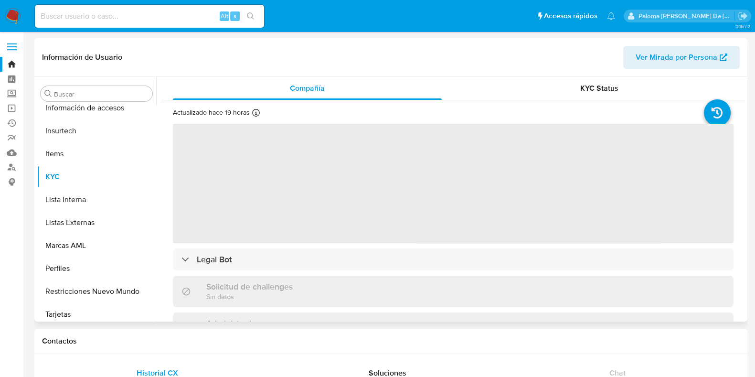
scroll to position [403, 0]
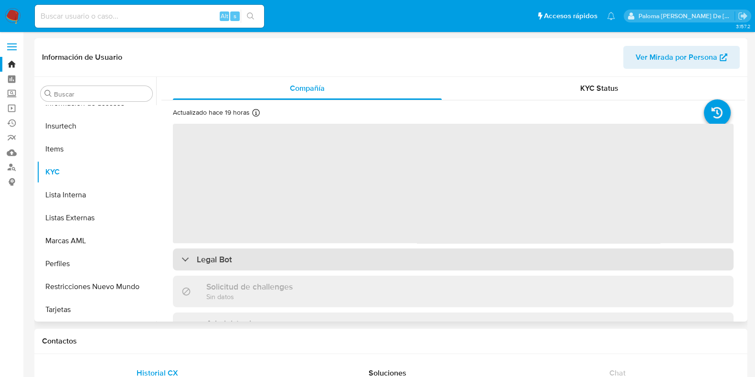
select select "10"
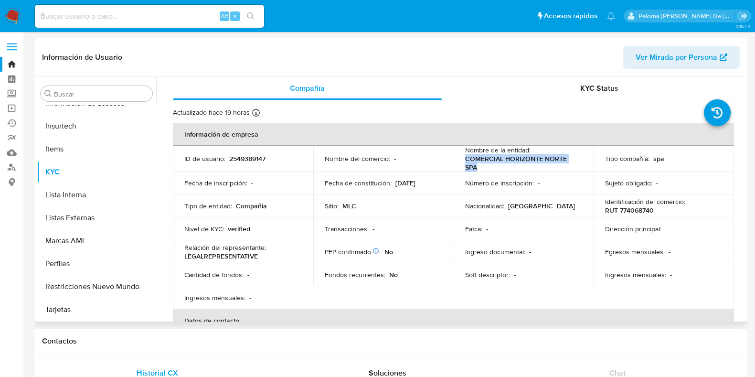
drag, startPoint x: 480, startPoint y: 166, endPoint x: 463, endPoint y: 161, distance: 17.7
click at [465, 161] on p "COMERCIAL HORIZONTE NORTE SPA" at bounding box center [522, 162] width 114 height 17
copy p "COMERCIAL HORIZONTE NORTE SPA"
